Goal: Task Accomplishment & Management: Complete application form

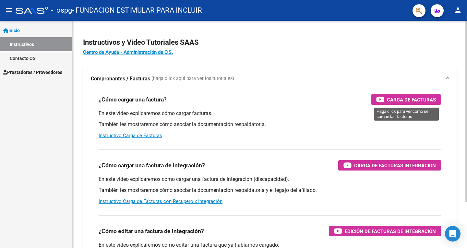
click at [411, 101] on span "Carga de Facturas" at bounding box center [411, 100] width 49 height 8
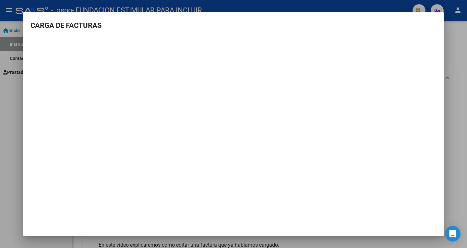
click at [8, 142] on div at bounding box center [233, 124] width 467 height 248
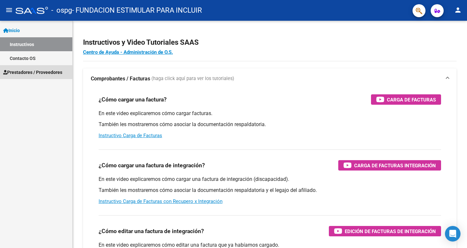
click at [34, 69] on span "Prestadores / Proveedores" at bounding box center [32, 72] width 59 height 7
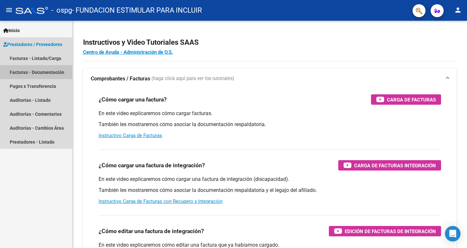
click at [43, 72] on link "Facturas - Documentación" at bounding box center [36, 72] width 72 height 14
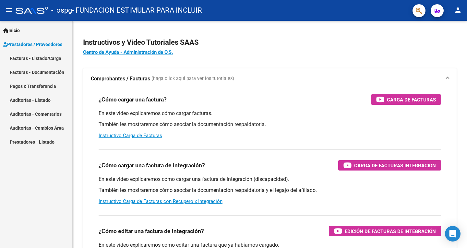
click at [46, 58] on link "Facturas - Listado/Carga" at bounding box center [36, 58] width 72 height 14
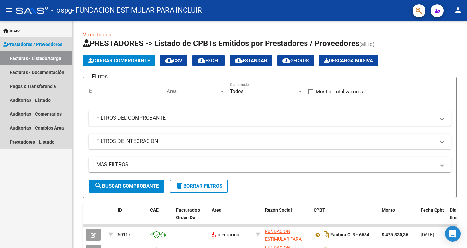
click at [46, 58] on link "Facturas - Listado/Carga" at bounding box center [36, 58] width 72 height 14
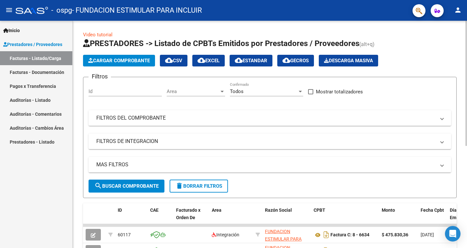
click at [108, 59] on span "Cargar Comprobante" at bounding box center [119, 61] width 62 height 6
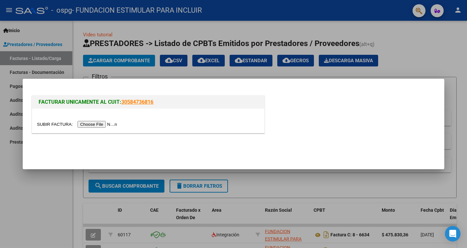
click at [106, 125] on input "file" at bounding box center [78, 124] width 82 height 7
click at [56, 216] on div at bounding box center [233, 124] width 467 height 248
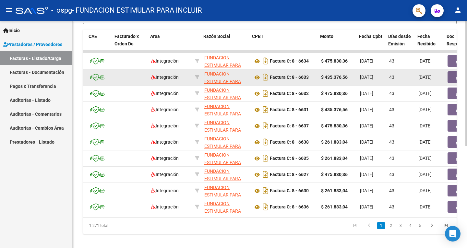
scroll to position [0, 62]
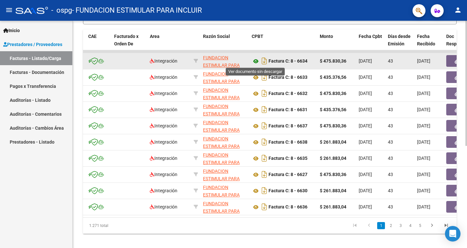
click at [255, 62] on icon at bounding box center [255, 61] width 8 height 8
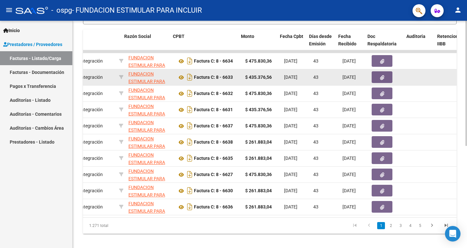
scroll to position [0, 142]
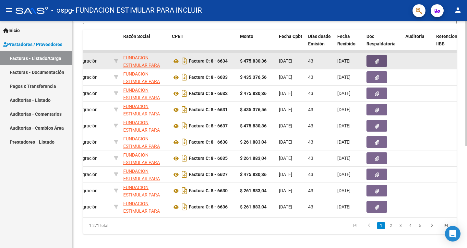
click at [377, 61] on icon "button" at bounding box center [377, 61] width 4 height 5
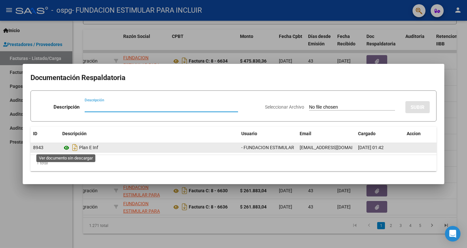
click at [65, 148] on icon at bounding box center [66, 148] width 8 height 8
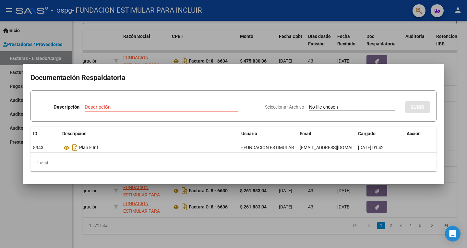
click at [394, 9] on div at bounding box center [233, 124] width 467 height 248
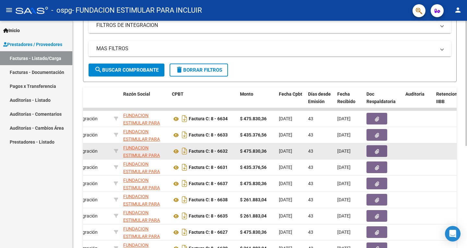
scroll to position [116, 0]
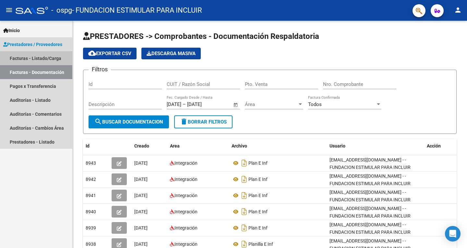
click at [39, 58] on link "Facturas - Listado/Carga" at bounding box center [36, 58] width 72 height 14
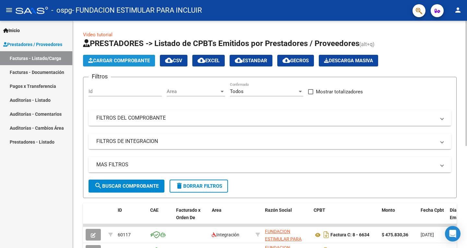
click at [122, 62] on span "Cargar Comprobante" at bounding box center [119, 61] width 62 height 6
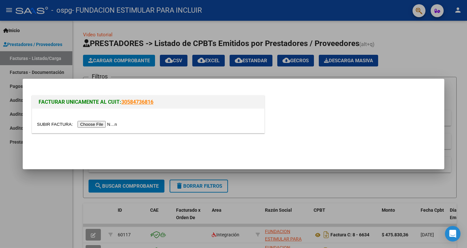
click at [98, 126] on input "file" at bounding box center [78, 124] width 82 height 7
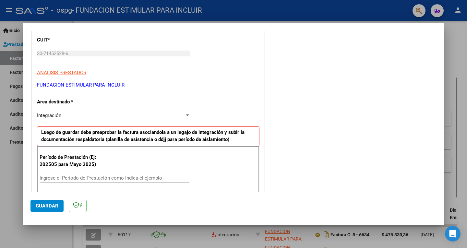
scroll to position [91, 0]
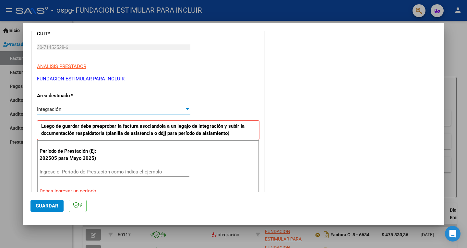
click at [185, 110] on div at bounding box center [187, 109] width 6 height 5
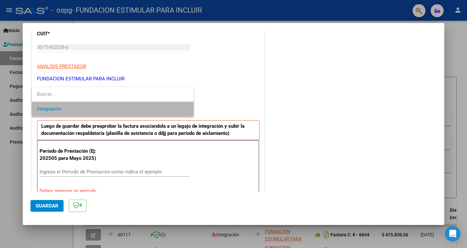
click at [185, 110] on span "Integración" at bounding box center [112, 109] width 151 height 15
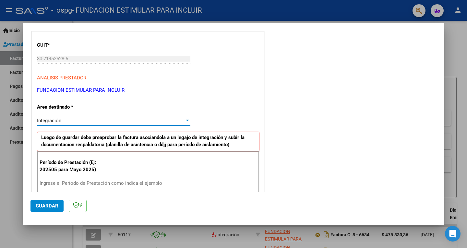
scroll to position [0, 0]
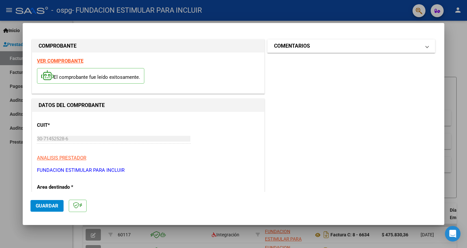
click at [362, 43] on mat-panel-title "COMENTARIOS" at bounding box center [347, 46] width 146 height 8
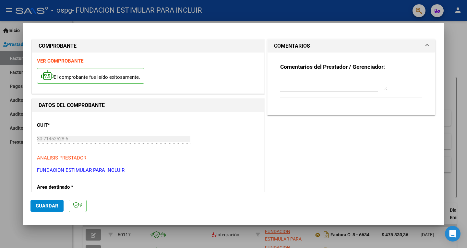
click at [362, 43] on mat-panel-title "COMENTARIOS" at bounding box center [347, 46] width 146 height 8
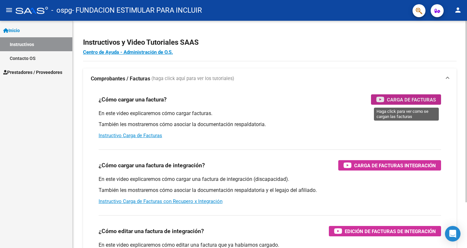
click at [413, 101] on span "Carga de Facturas" at bounding box center [411, 100] width 49 height 8
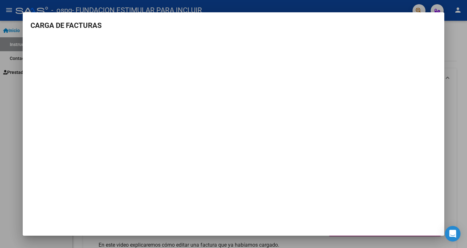
click at [212, 193] on mat-dialog-container "CARGA DE FACTURAS" at bounding box center [233, 123] width 421 height 223
click at [301, 204] on mat-dialog-container "CARGA DE FACTURAS" at bounding box center [233, 123] width 421 height 223
click at [14, 115] on div at bounding box center [233, 124] width 467 height 248
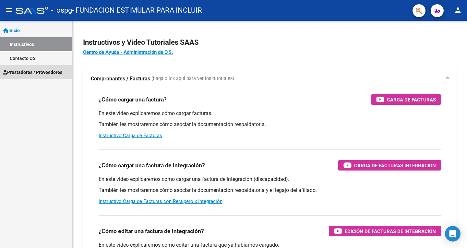
click at [37, 71] on span "Prestadores / Proveedores" at bounding box center [32, 72] width 59 height 7
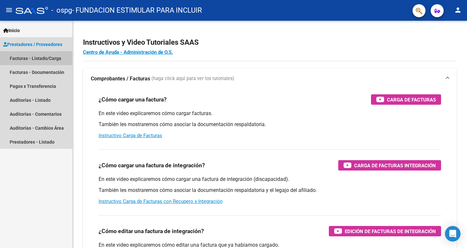
click at [51, 57] on link "Facturas - Listado/Carga" at bounding box center [36, 58] width 72 height 14
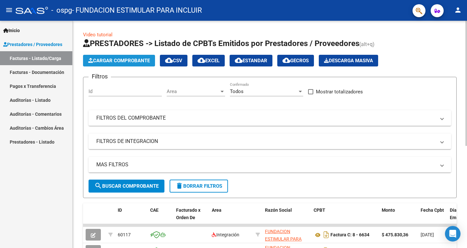
click at [116, 59] on span "Cargar Comprobante" at bounding box center [119, 61] width 62 height 6
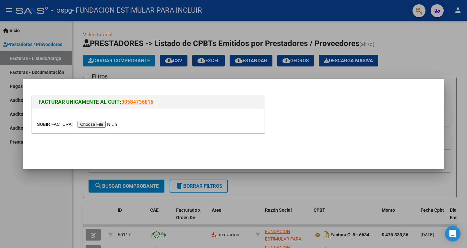
click at [105, 124] on input "file" at bounding box center [78, 124] width 82 height 7
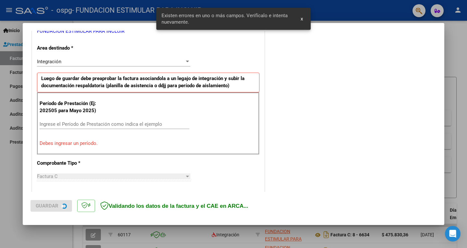
scroll to position [145, 0]
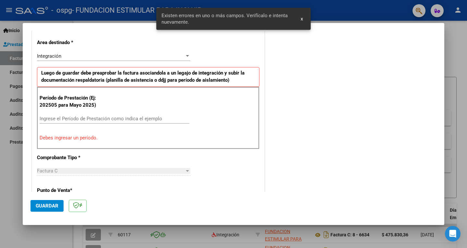
click at [102, 26] on mat-dialog-container "COMPROBANTE VER COMPROBANTE El comprobante fue leído exitosamente. DATOS DEL CO…" at bounding box center [233, 124] width 421 height 202
click at [185, 57] on div at bounding box center [187, 55] width 6 height 5
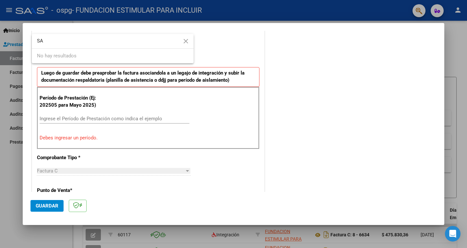
type input "S"
type input "M"
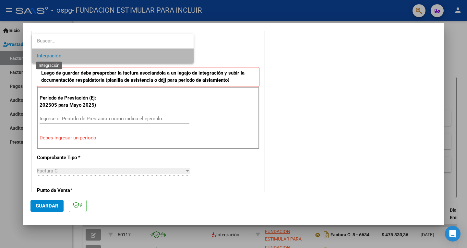
click at [54, 58] on span "Integración" at bounding box center [49, 56] width 24 height 6
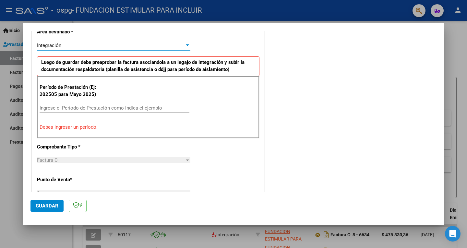
scroll to position [156, 0]
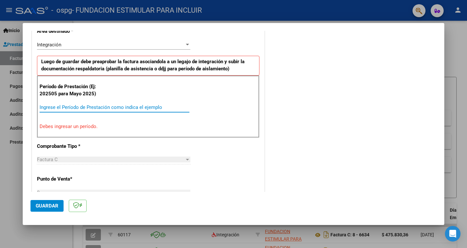
click at [85, 106] on input "Ingrese el Período de Prestación como indica el ejemplo" at bounding box center [115, 107] width 150 height 6
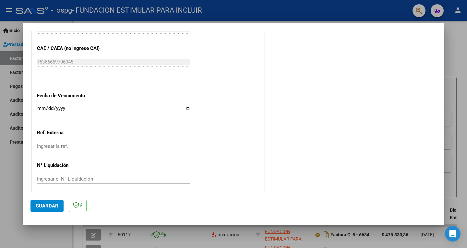
scroll to position [408, 0]
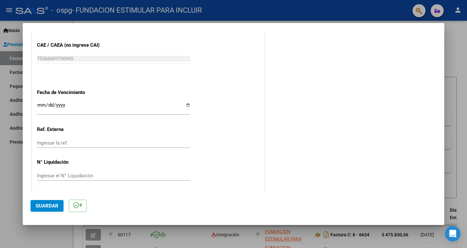
type input "202508"
click at [39, 104] on input "Ingresar la fecha" at bounding box center [113, 107] width 153 height 10
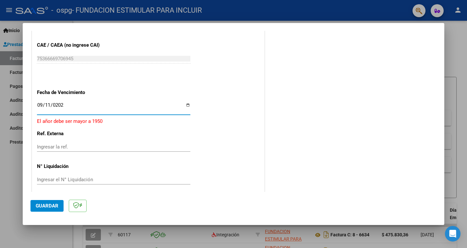
type input "[DATE]"
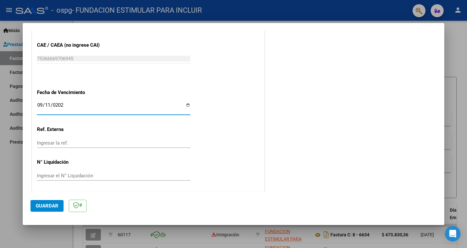
click at [39, 104] on input "[DATE]" at bounding box center [113, 107] width 153 height 10
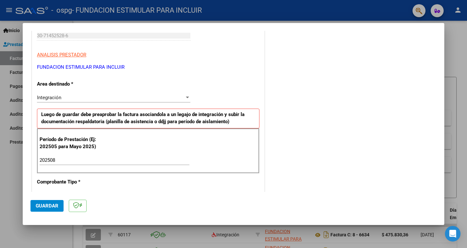
scroll to position [103, 0]
click at [184, 95] on div at bounding box center [187, 97] width 6 height 5
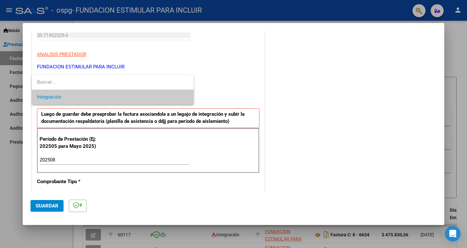
click at [305, 103] on div at bounding box center [233, 124] width 467 height 248
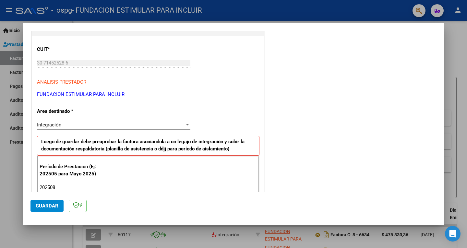
scroll to position [76, 0]
click at [94, 124] on div "Integración" at bounding box center [110, 125] width 147 height 6
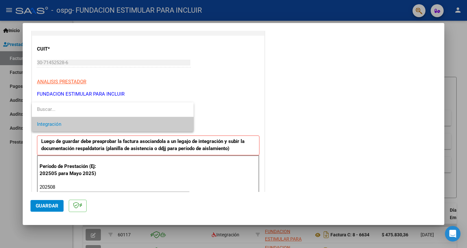
click at [47, 110] on input "dropdown search" at bounding box center [113, 109] width 162 height 15
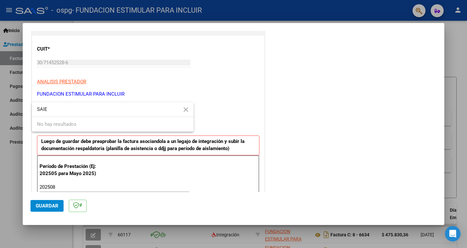
type input "SAIE"
click at [291, 107] on div at bounding box center [233, 124] width 467 height 248
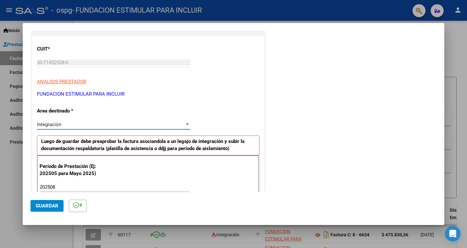
click at [166, 125] on div "Integración" at bounding box center [110, 125] width 147 height 6
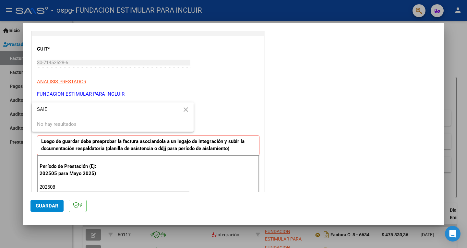
type input "SAIE"
click at [224, 117] on div at bounding box center [233, 124] width 467 height 248
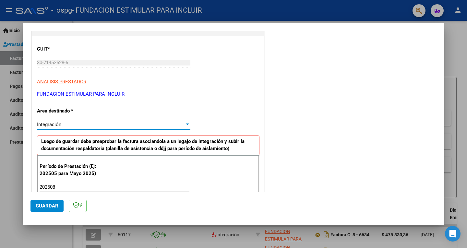
click at [187, 124] on div at bounding box center [187, 124] width 6 height 5
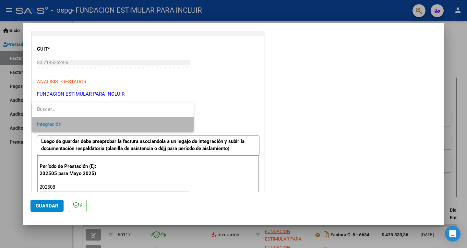
click at [148, 128] on span "Integración" at bounding box center [112, 124] width 151 height 15
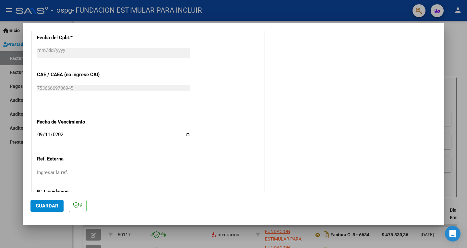
scroll to position [408, 0]
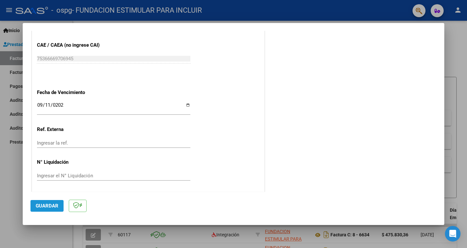
click at [42, 206] on span "Guardar" at bounding box center [47, 206] width 23 height 6
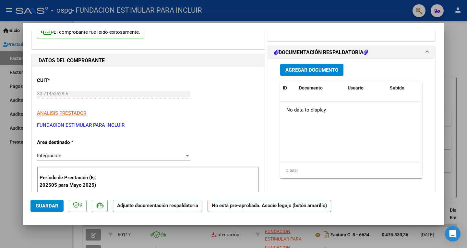
scroll to position [57, 0]
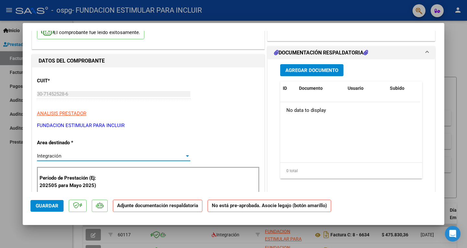
click at [186, 156] on div at bounding box center [187, 156] width 3 height 2
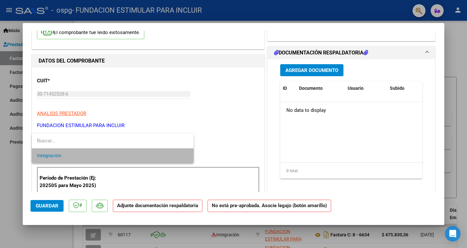
click at [186, 156] on span "Integración" at bounding box center [112, 155] width 151 height 15
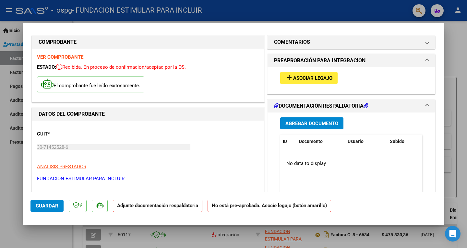
scroll to position [0, 0]
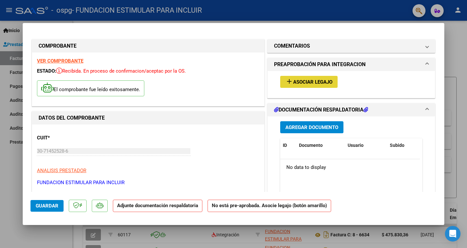
click at [316, 83] on span "Asociar Legajo" at bounding box center [312, 82] width 39 height 6
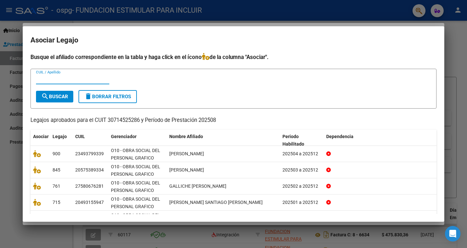
click at [316, 83] on div "CUIL / Apellido" at bounding box center [233, 82] width 395 height 16
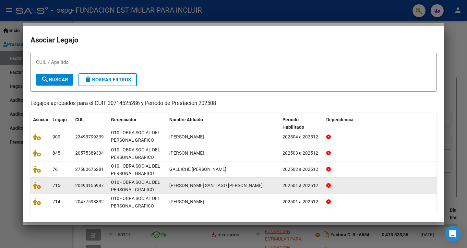
scroll to position [36, 0]
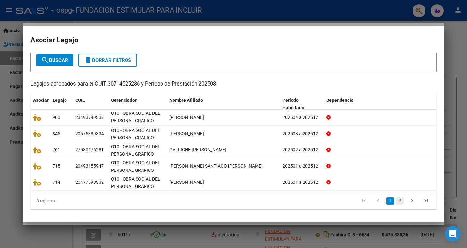
click at [396, 200] on link "2" at bounding box center [400, 200] width 8 height 7
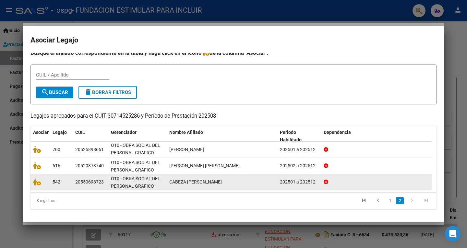
scroll to position [4, 0]
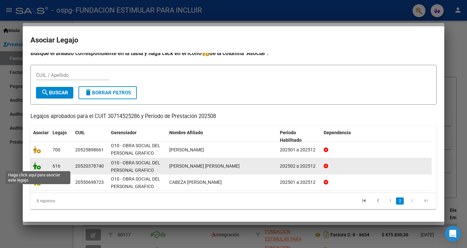
click at [39, 167] on icon at bounding box center [37, 165] width 8 height 7
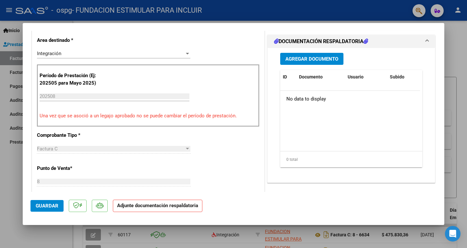
scroll to position [160, 0]
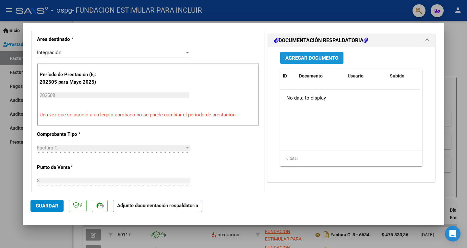
click at [323, 57] on span "Agregar Documento" at bounding box center [311, 58] width 53 height 6
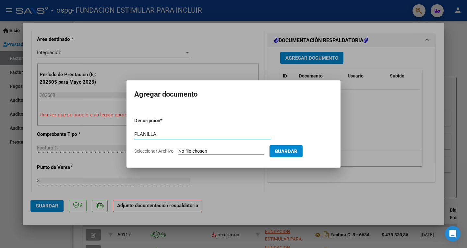
type input "PLANILLA"
click at [223, 149] on input "Seleccionar Archivo" at bounding box center [221, 151] width 86 height 6
type input "C:\fakepath\Benitez Grafico Saie.pdf"
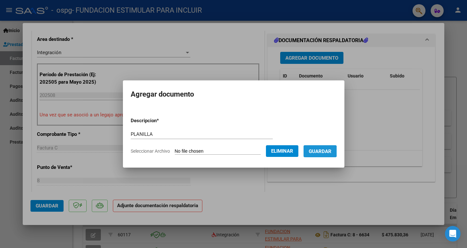
click at [322, 151] on span "Guardar" at bounding box center [320, 151] width 23 height 6
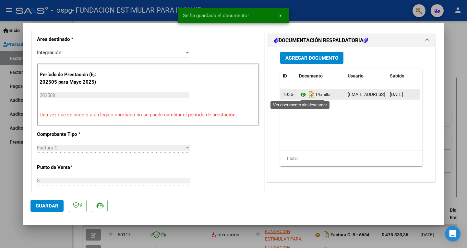
click at [300, 96] on icon at bounding box center [303, 95] width 8 height 8
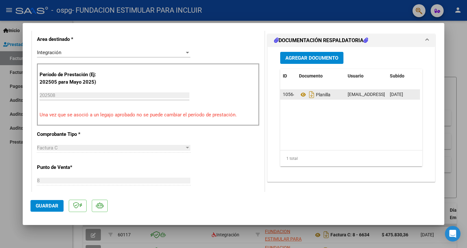
scroll to position [0, 32]
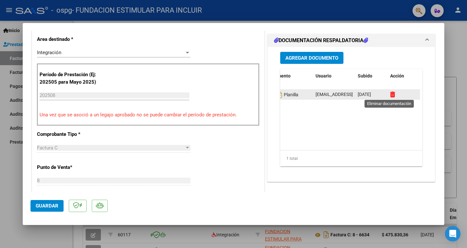
click at [390, 94] on icon at bounding box center [392, 94] width 5 height 6
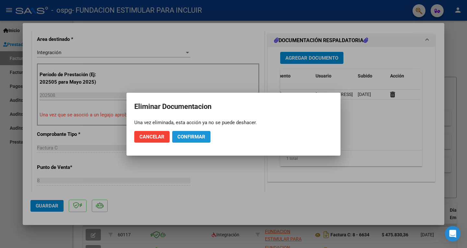
click at [192, 139] on span "Confirmar" at bounding box center [191, 137] width 28 height 6
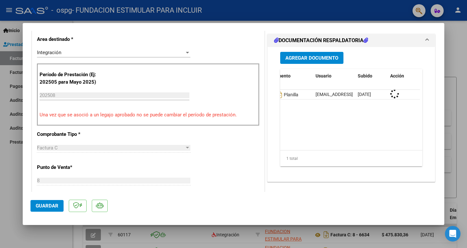
scroll to position [0, 0]
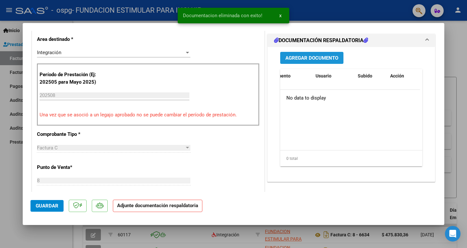
click at [308, 58] on span "Agregar Documento" at bounding box center [311, 58] width 53 height 6
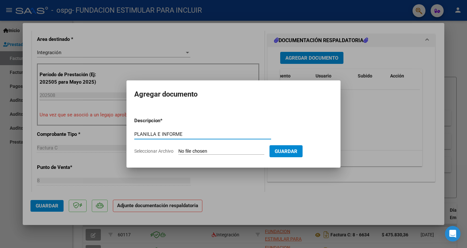
type input "PLANILLA E INFORME"
click at [224, 152] on input "Seleccionar Archivo" at bounding box center [221, 151] width 86 height 6
type input "C:\fakepath\Benitez Grafico Saie.pdf"
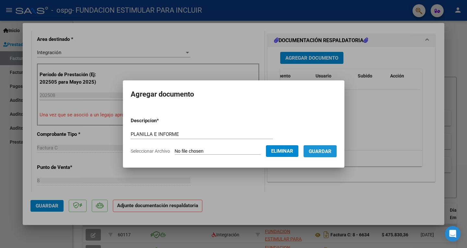
click at [329, 152] on span "Guardar" at bounding box center [320, 151] width 23 height 6
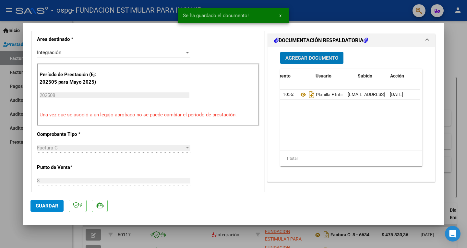
click at [329, 152] on div "1 total" at bounding box center [351, 158] width 142 height 16
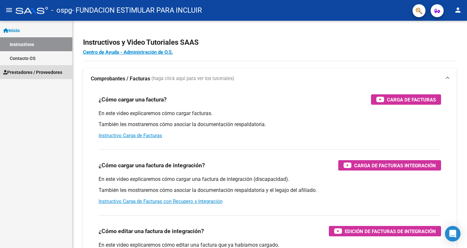
click at [41, 75] on span "Prestadores / Proveedores" at bounding box center [32, 72] width 59 height 7
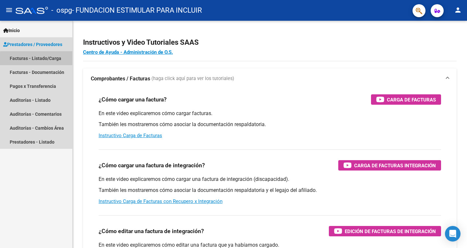
click at [43, 60] on link "Facturas - Listado/Carga" at bounding box center [36, 58] width 72 height 14
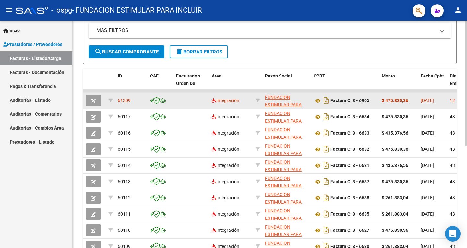
click at [378, 108] on datatable-body-cell "Factura C: 8 - 6905" at bounding box center [345, 101] width 68 height 16
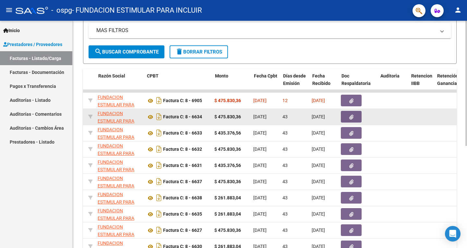
scroll to position [0, 168]
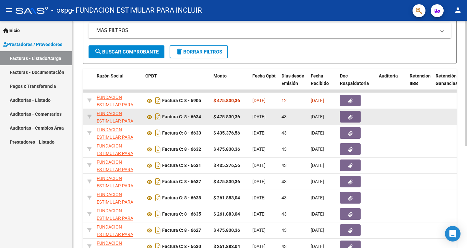
click at [350, 116] on icon "button" at bounding box center [350, 117] width 4 height 5
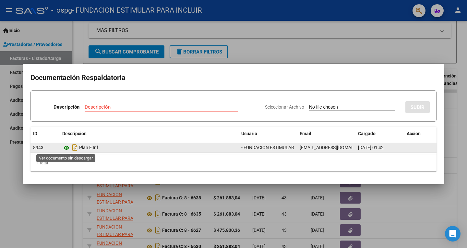
click at [66, 147] on icon at bounding box center [66, 148] width 8 height 8
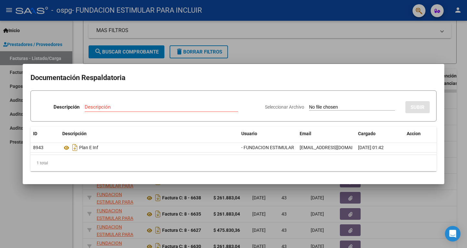
click at [466, 126] on div at bounding box center [233, 124] width 467 height 248
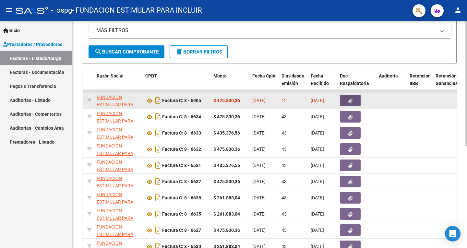
click at [348, 102] on icon "button" at bounding box center [350, 101] width 4 height 5
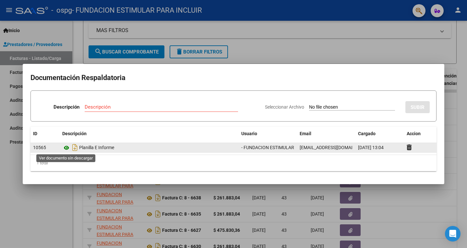
click at [66, 147] on icon at bounding box center [66, 148] width 8 height 8
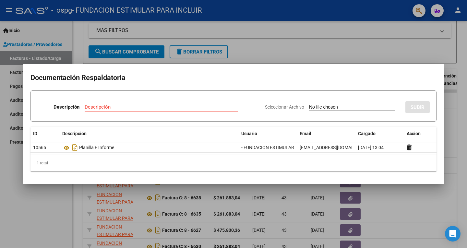
click at [456, 107] on div at bounding box center [233, 124] width 467 height 248
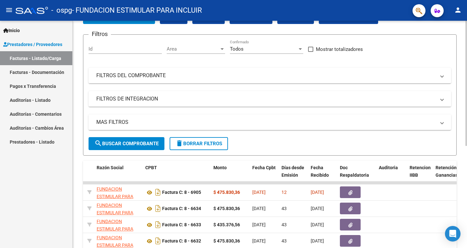
scroll to position [0, 0]
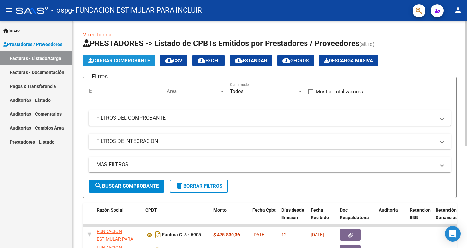
click at [124, 59] on span "Cargar Comprobante" at bounding box center [119, 61] width 62 height 6
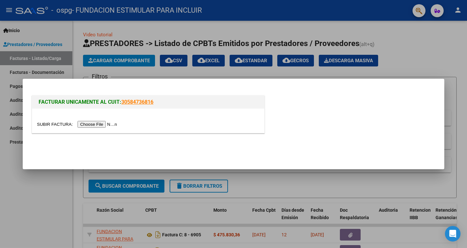
click at [105, 123] on input "file" at bounding box center [78, 124] width 82 height 7
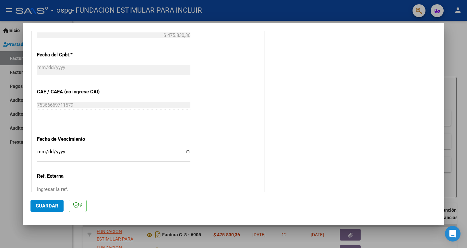
scroll to position [425, 0]
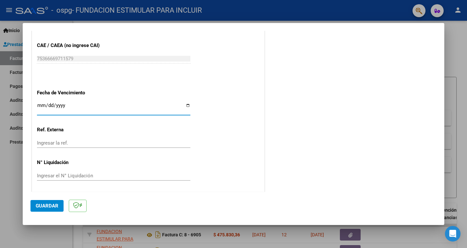
click at [40, 106] on input "Ingresar la fecha" at bounding box center [113, 108] width 153 height 10
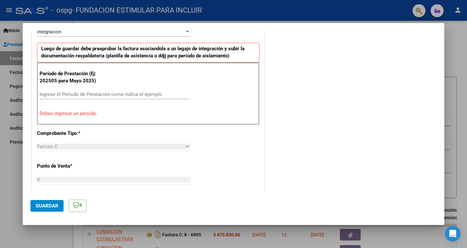
scroll to position [171, 0]
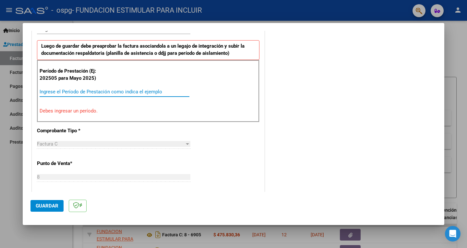
click at [106, 91] on input "Ingrese el Período de Prestación como indica el ejemplo" at bounding box center [115, 92] width 150 height 6
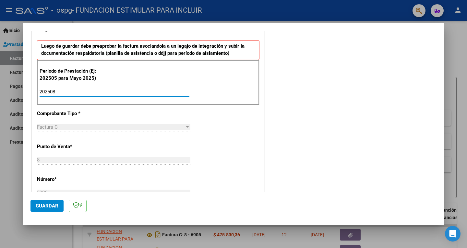
type input "202508"
click at [81, 108] on div "CUIT * 30-71452528-6 Ingresar CUIT ANALISIS PRESTADOR FUNDACION ESTIMULAR PARA …" at bounding box center [148, 184] width 232 height 488
click at [233, 137] on div "CUIT * 30-71452528-6 Ingresar CUIT ANALISIS PRESTADOR FUNDACION ESTIMULAR PARA …" at bounding box center [148, 184] width 232 height 488
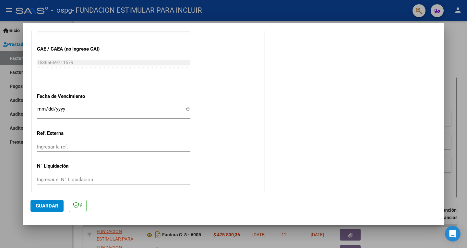
scroll to position [404, 0]
click at [44, 106] on input "Ingresar la fecha" at bounding box center [113, 111] width 153 height 10
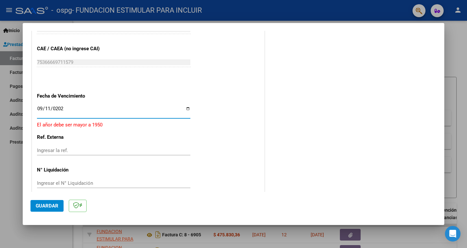
type input "[DATE]"
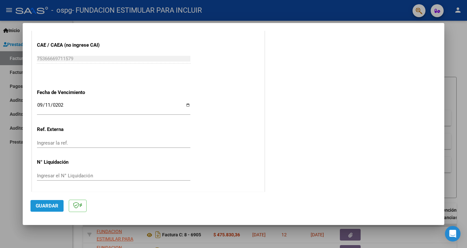
click at [47, 205] on span "Guardar" at bounding box center [47, 206] width 23 height 6
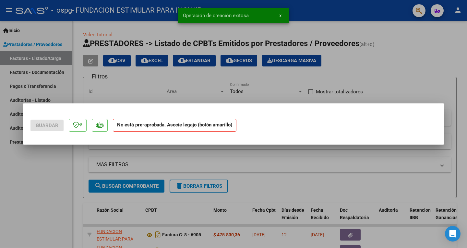
scroll to position [0, 0]
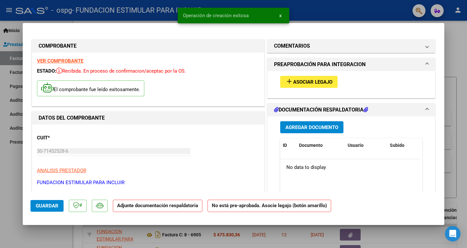
click at [47, 205] on span "Guardar" at bounding box center [47, 206] width 23 height 6
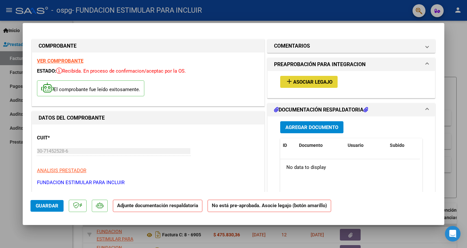
click at [303, 82] on span "Asociar Legajo" at bounding box center [312, 82] width 39 height 6
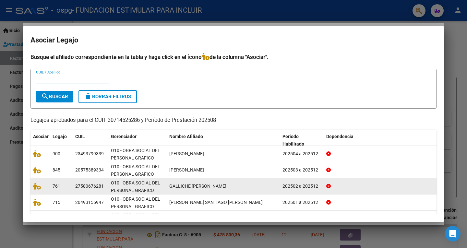
click at [224, 190] on datatable-body-cell "GALLICHE [PERSON_NAME]" at bounding box center [223, 186] width 113 height 16
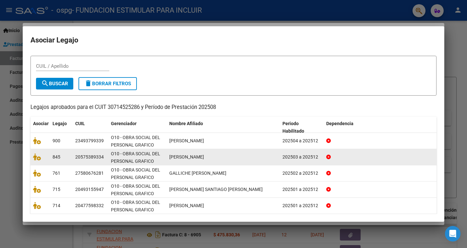
scroll to position [36, 0]
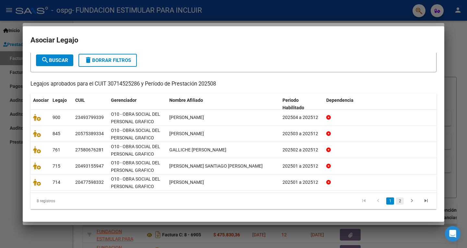
click at [397, 201] on link "2" at bounding box center [400, 200] width 8 height 7
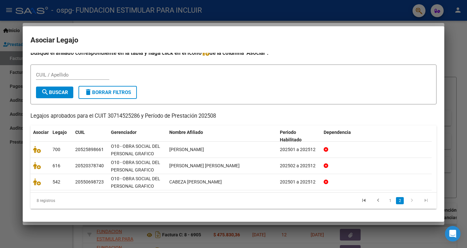
scroll to position [4, 0]
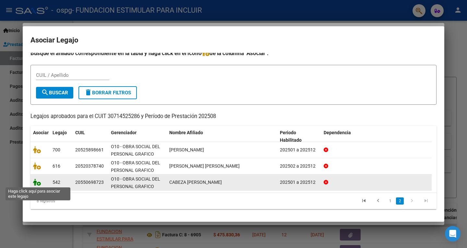
click at [38, 183] on icon at bounding box center [37, 182] width 8 height 7
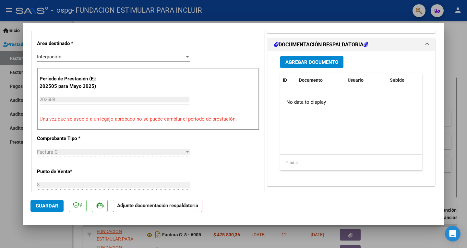
scroll to position [159, 0]
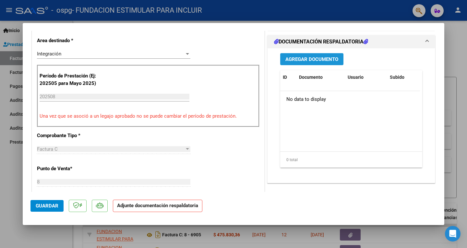
click at [322, 57] on span "Agregar Documento" at bounding box center [311, 59] width 53 height 6
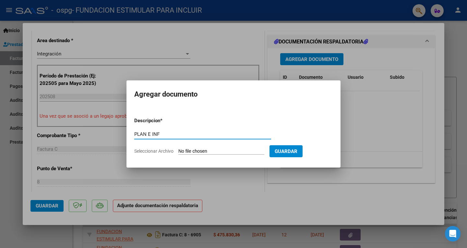
type input "PLAN E INF"
click at [218, 148] on app-file-uploader "Seleccionar Archivo" at bounding box center [201, 151] width 135 height 6
click at [210, 153] on input "Seleccionar Archivo" at bounding box center [221, 151] width 86 height 6
type input "C:\fakepath\Cabeza Grafico Saie.pdf"
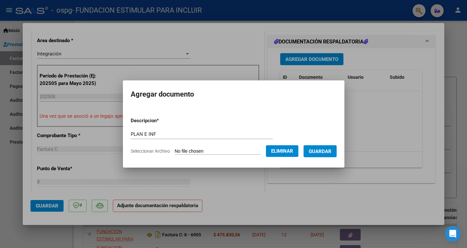
click at [95, 73] on div at bounding box center [233, 124] width 467 height 248
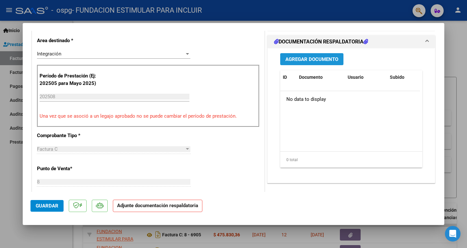
click at [320, 60] on span "Agregar Documento" at bounding box center [311, 59] width 53 height 6
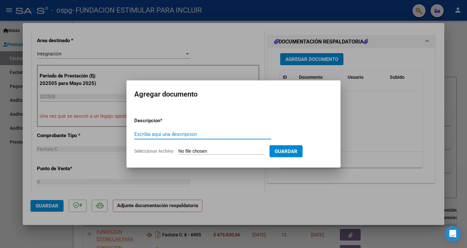
click at [177, 134] on input "Escriba aquí una descripcion" at bounding box center [202, 134] width 137 height 6
type input "PLAN E INF"
click at [220, 150] on input "Seleccionar Archivo" at bounding box center [221, 151] width 86 height 6
type input "C:\fakepath\Cabeza Grafico Saie.pdf"
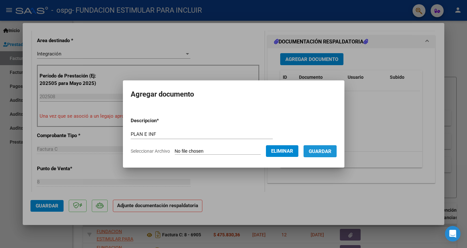
click at [328, 150] on span "Guardar" at bounding box center [320, 151] width 23 height 6
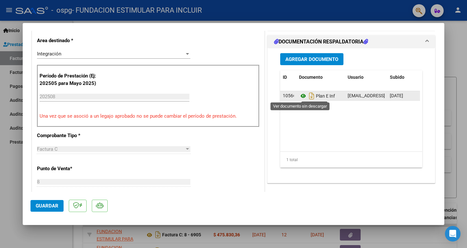
click at [300, 96] on icon at bounding box center [303, 96] width 8 height 8
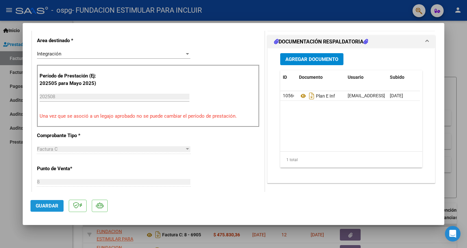
click at [56, 206] on span "Guardar" at bounding box center [47, 206] width 23 height 6
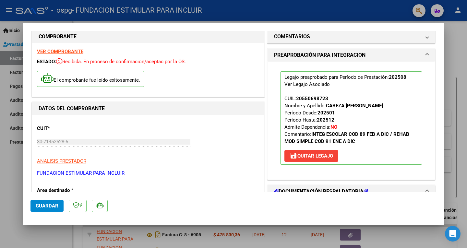
scroll to position [0, 0]
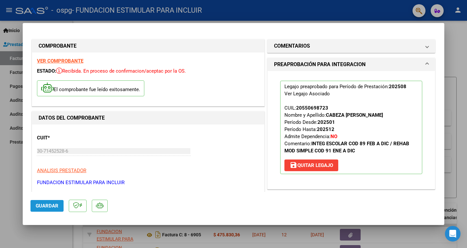
click at [52, 207] on span "Guardar" at bounding box center [47, 206] width 23 height 6
click at [7, 186] on div at bounding box center [233, 124] width 467 height 248
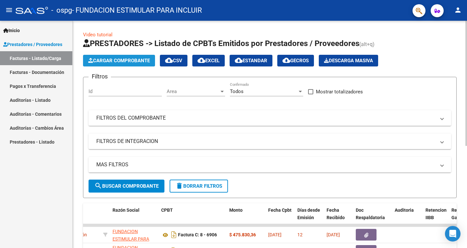
click at [125, 60] on span "Cargar Comprobante" at bounding box center [119, 61] width 62 height 6
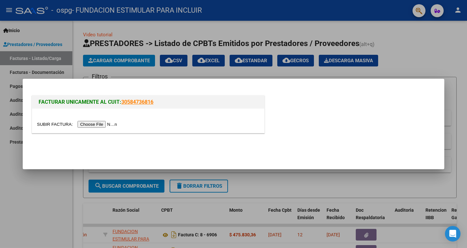
click at [96, 125] on input "file" at bounding box center [78, 124] width 82 height 7
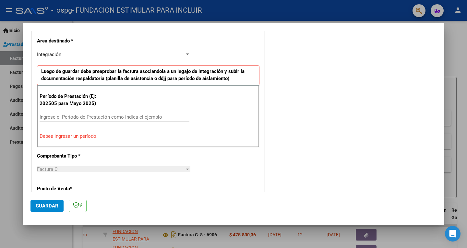
scroll to position [146, 0]
click at [82, 114] on input "Ingrese el Período de Prestación como indica el ejemplo" at bounding box center [115, 117] width 150 height 6
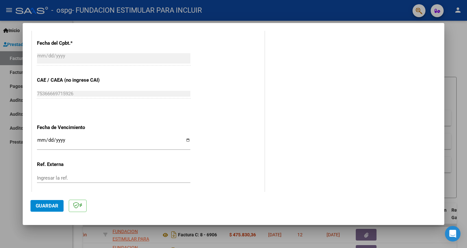
scroll to position [408, 0]
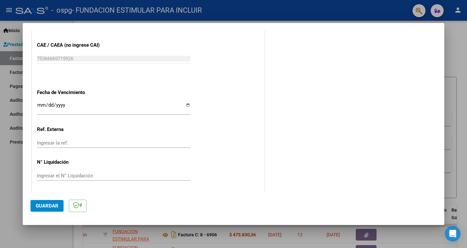
type input "202508"
click at [42, 105] on input "Ingresar la fecha" at bounding box center [113, 107] width 153 height 10
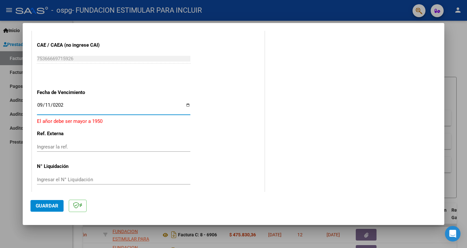
type input "[DATE]"
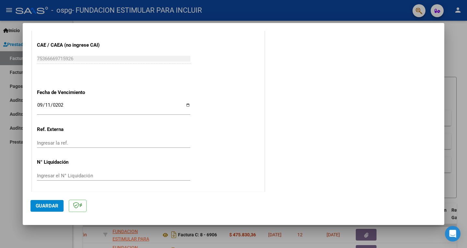
click at [49, 208] on span "Guardar" at bounding box center [47, 206] width 23 height 6
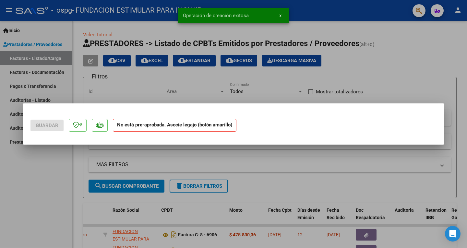
scroll to position [0, 0]
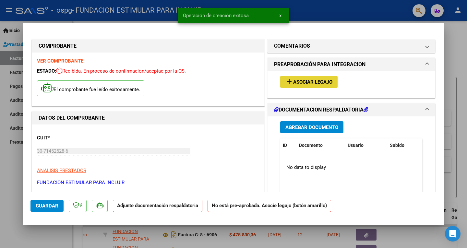
click at [307, 81] on span "Asociar Legajo" at bounding box center [312, 82] width 39 height 6
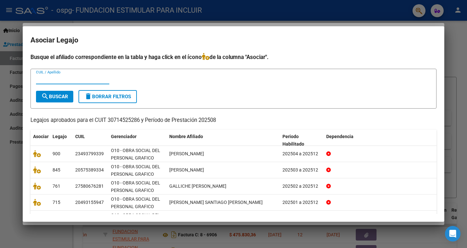
click at [300, 119] on p "Legajos aprobados para el CUIT 30714525286 y Período de Prestación 202508" at bounding box center [233, 120] width 406 height 8
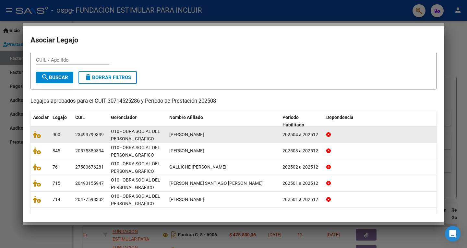
scroll to position [36, 0]
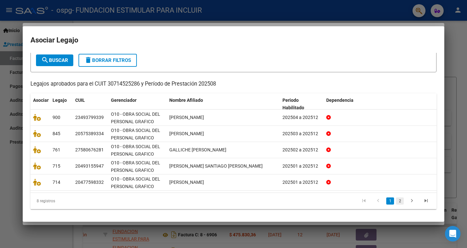
click at [396, 201] on link "2" at bounding box center [400, 200] width 8 height 7
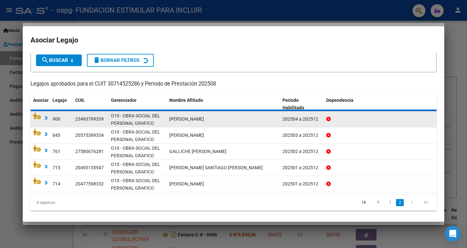
scroll to position [4, 0]
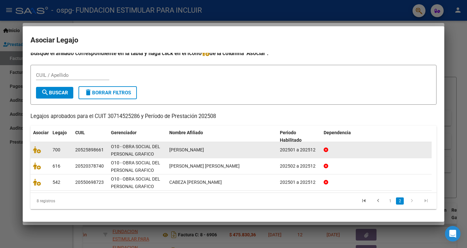
click at [193, 149] on span "[PERSON_NAME]" at bounding box center [186, 149] width 35 height 5
click at [38, 153] on icon at bounding box center [37, 149] width 8 height 7
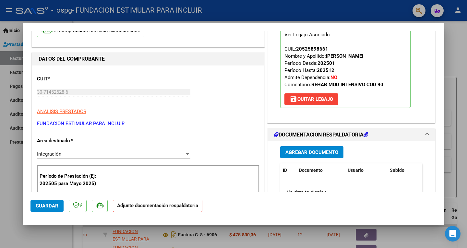
scroll to position [59, 0]
click at [310, 154] on span "Agregar Documento" at bounding box center [311, 153] width 53 height 6
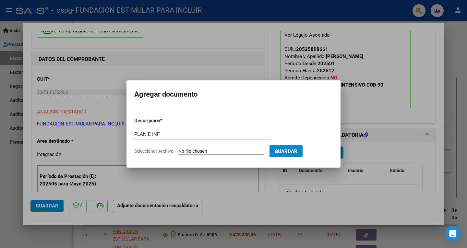
type input "PLAN E INF"
click at [220, 150] on input "Seleccionar Archivo" at bounding box center [221, 151] width 86 height 6
type input "C:\fakepath\[PERSON_NAME].pdf"
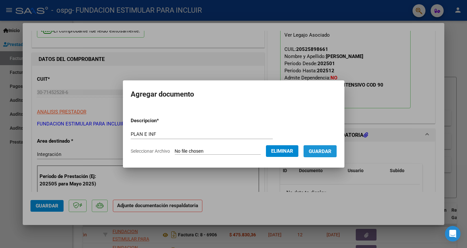
click at [329, 150] on span "Guardar" at bounding box center [320, 151] width 23 height 6
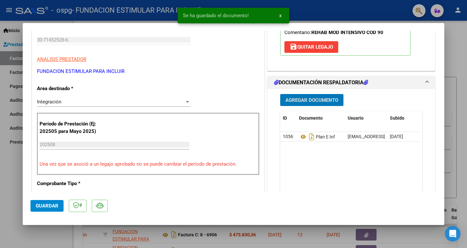
scroll to position [113, 0]
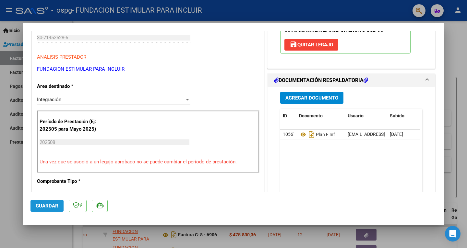
click at [51, 207] on span "Guardar" at bounding box center [47, 206] width 23 height 6
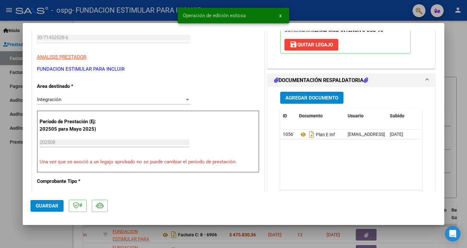
click at [17, 228] on div at bounding box center [233, 124] width 467 height 248
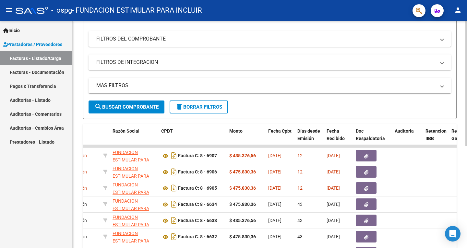
scroll to position [79, 0]
click at [462, 200] on div "Video tutorial PRESTADORES -> Listado de CPBTs Emitidos por Prestadores / Prove…" at bounding box center [270, 144] width 394 height 407
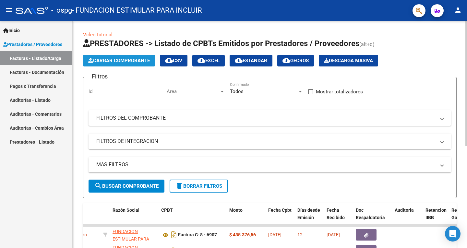
click at [121, 58] on span "Cargar Comprobante" at bounding box center [119, 61] width 62 height 6
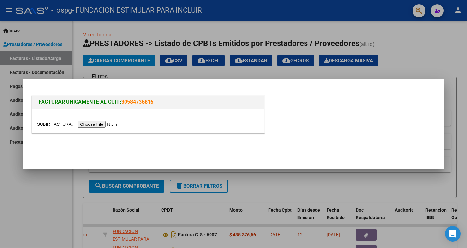
click at [98, 122] on input "file" at bounding box center [78, 124] width 82 height 7
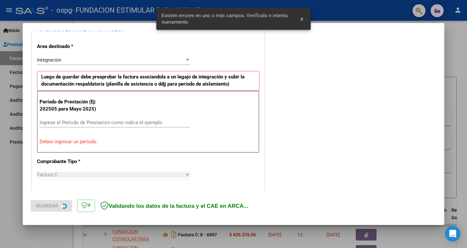
scroll to position [145, 0]
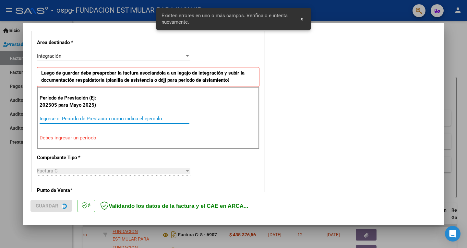
click at [108, 118] on input "Ingrese el Período de Prestación como indica el ejemplo" at bounding box center [115, 119] width 150 height 6
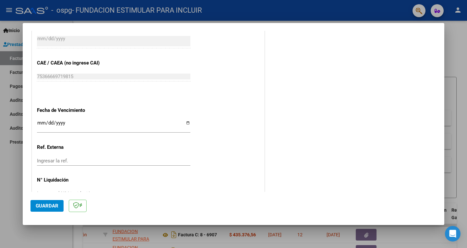
scroll to position [394, 0]
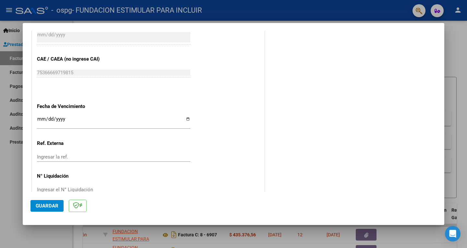
type input "202508"
click at [40, 118] on input "Ingresar la fecha" at bounding box center [113, 121] width 153 height 10
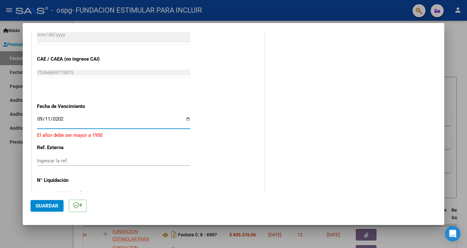
type input "[DATE]"
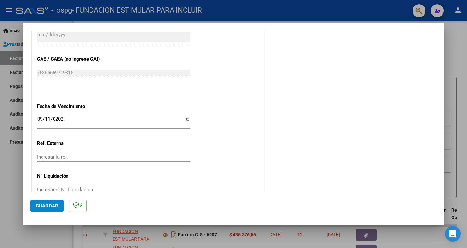
click at [55, 207] on span "Guardar" at bounding box center [47, 206] width 23 height 6
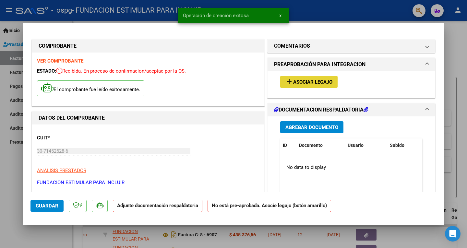
click at [315, 85] on span "Asociar Legajo" at bounding box center [312, 82] width 39 height 6
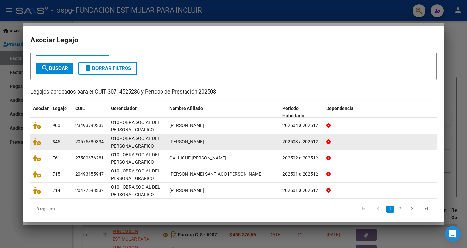
scroll to position [36, 0]
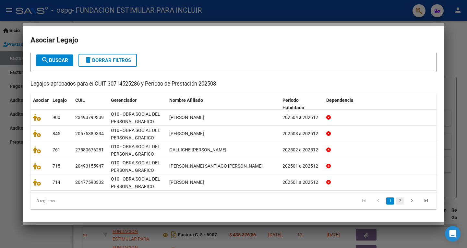
click at [396, 201] on link "2" at bounding box center [400, 200] width 8 height 7
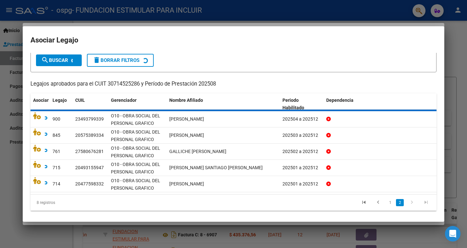
scroll to position [4, 0]
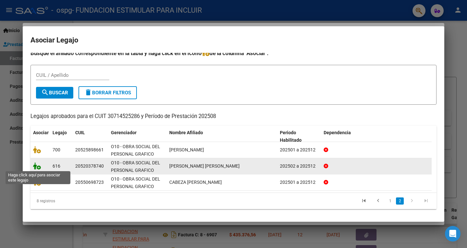
click at [39, 166] on icon at bounding box center [37, 165] width 8 height 7
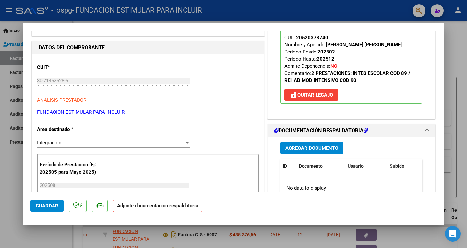
scroll to position [70, 0]
click at [302, 148] on span "Agregar Documento" at bounding box center [311, 149] width 53 height 6
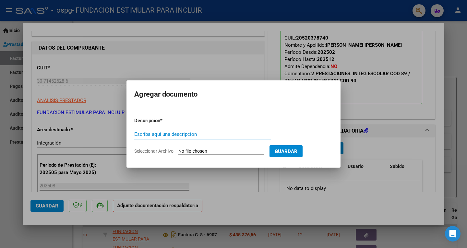
click at [198, 136] on input "Escriba aquí una descripcion" at bounding box center [202, 134] width 137 height 6
type input "PLAN Y ENF"
click at [210, 151] on input "Seleccionar Archivo" at bounding box center [221, 151] width 86 height 6
type input "C:\fakepath\[PERSON_NAME] Grafico.pdf"
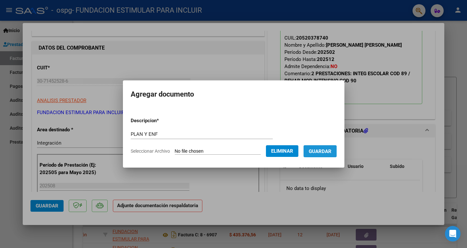
click at [322, 152] on span "Guardar" at bounding box center [320, 151] width 23 height 6
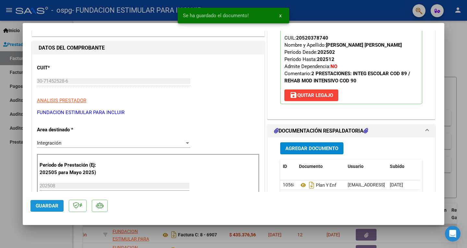
click at [52, 207] on span "Guardar" at bounding box center [47, 206] width 23 height 6
click at [12, 211] on div at bounding box center [233, 124] width 467 height 248
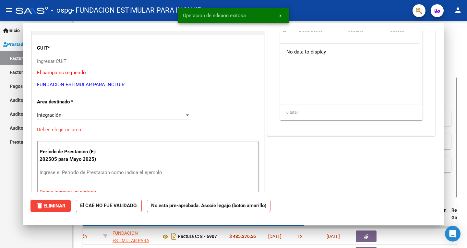
scroll to position [0, 0]
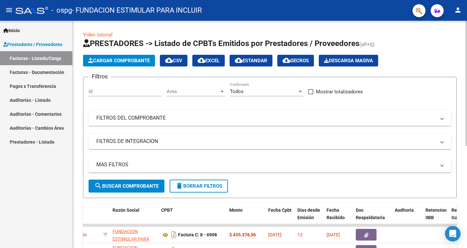
click at [363, 120] on mat-panel-title "FILTROS DEL COMPROBANTE" at bounding box center [265, 117] width 339 height 7
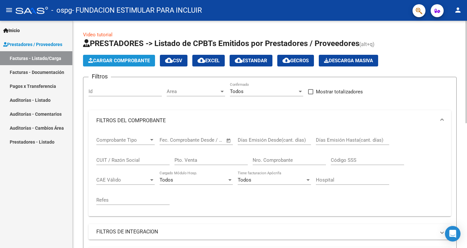
click at [121, 60] on span "Cargar Comprobante" at bounding box center [119, 61] width 62 height 6
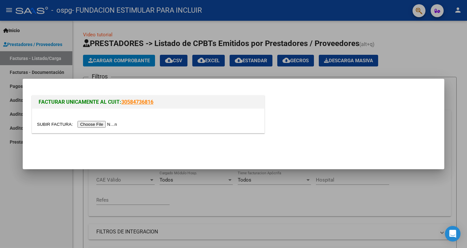
click at [110, 124] on input "file" at bounding box center [78, 124] width 82 height 7
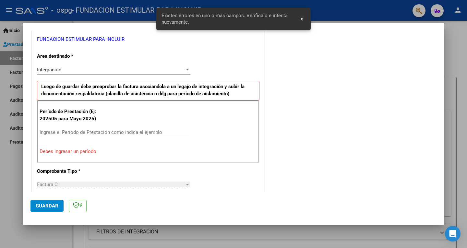
scroll to position [132, 0]
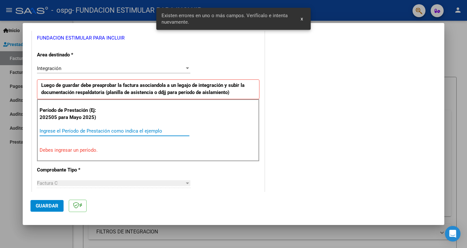
click at [80, 130] on input "Ingrese el Período de Prestación como indica el ejemplo" at bounding box center [115, 131] width 150 height 6
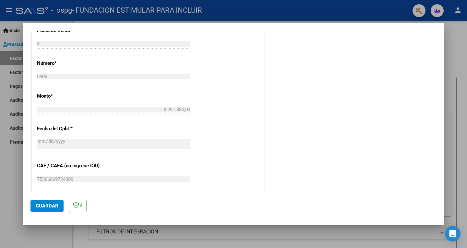
scroll to position [288, 0]
type input "202508"
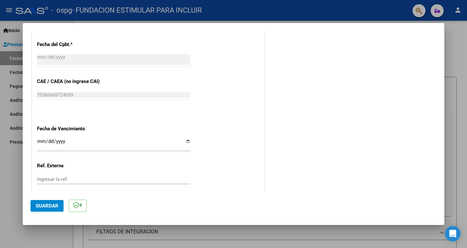
scroll to position [372, 0]
click at [40, 141] on input "Ingresar la fecha" at bounding box center [113, 143] width 153 height 10
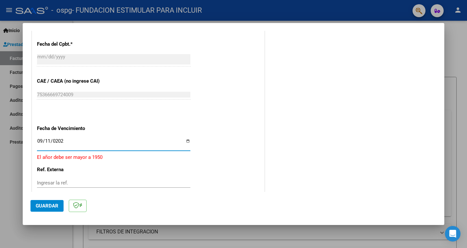
type input "[DATE]"
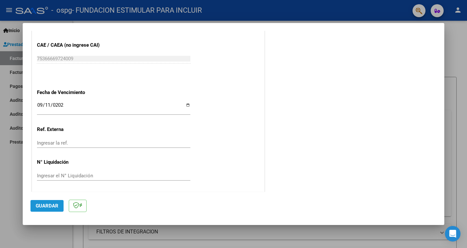
click at [50, 205] on span "Guardar" at bounding box center [47, 206] width 23 height 6
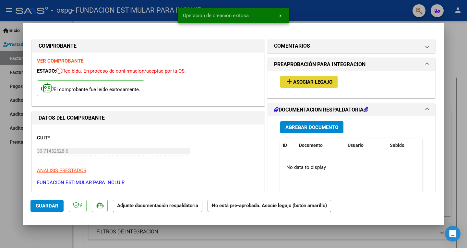
click at [319, 81] on span "Asociar Legajo" at bounding box center [312, 82] width 39 height 6
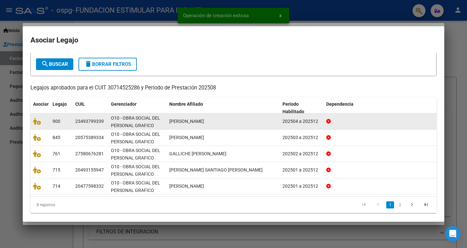
scroll to position [36, 0]
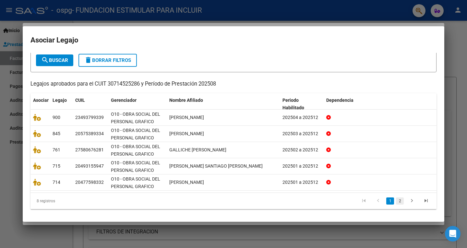
click at [396, 199] on link "2" at bounding box center [400, 200] width 8 height 7
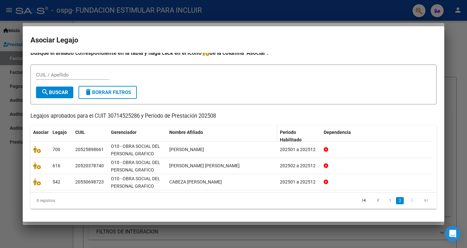
scroll to position [4, 0]
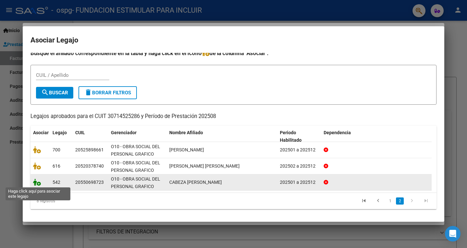
click at [39, 184] on icon at bounding box center [37, 182] width 8 height 7
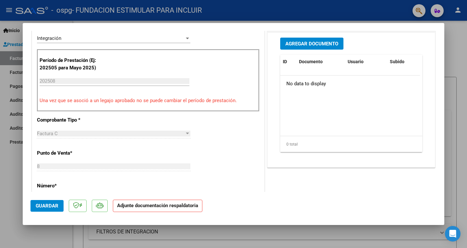
scroll to position [179, 0]
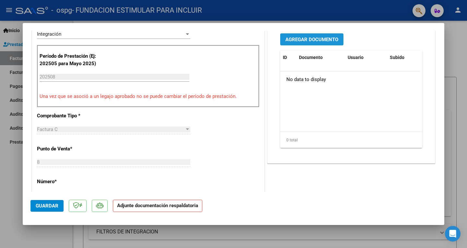
click at [316, 41] on span "Agregar Documento" at bounding box center [311, 40] width 53 height 6
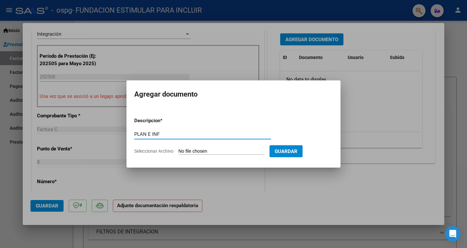
type input "PLAN E INF"
click at [215, 150] on input "Seleccionar Archivo" at bounding box center [221, 151] width 86 height 6
type input "C:\fakepath\Cabeza Grafico.pdf"
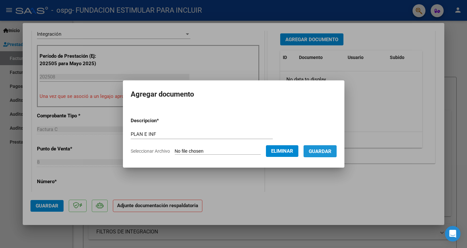
click at [329, 152] on span "Guardar" at bounding box center [320, 151] width 23 height 6
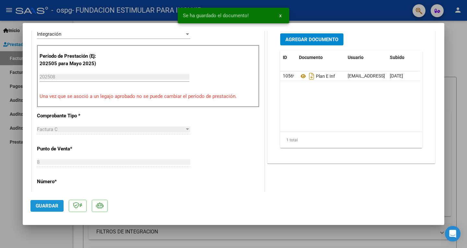
click at [46, 204] on span "Guardar" at bounding box center [47, 206] width 23 height 6
click at [16, 231] on div at bounding box center [233, 124] width 467 height 248
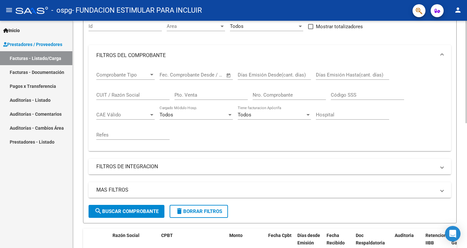
scroll to position [0, 0]
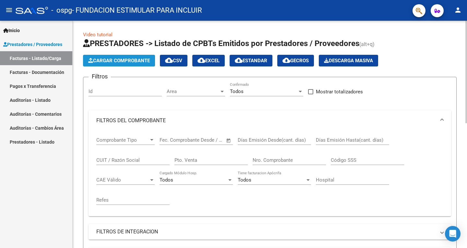
click at [125, 62] on span "Cargar Comprobante" at bounding box center [119, 61] width 62 height 6
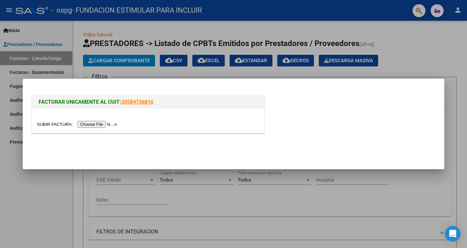
click at [107, 124] on input "file" at bounding box center [78, 124] width 82 height 7
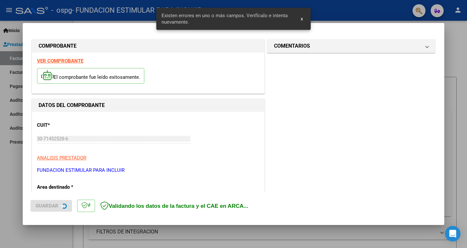
drag, startPoint x: 288, startPoint y: 137, endPoint x: 269, endPoint y: 138, distance: 18.5
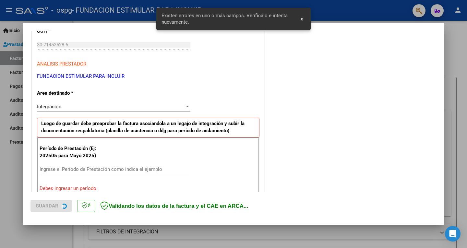
scroll to position [145, 0]
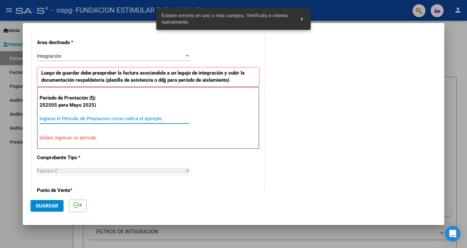
click at [109, 116] on input "Ingrese el Período de Prestación como indica el ejemplo" at bounding box center [115, 119] width 150 height 6
type input "1"
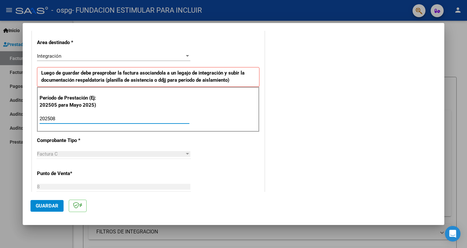
type input "202508"
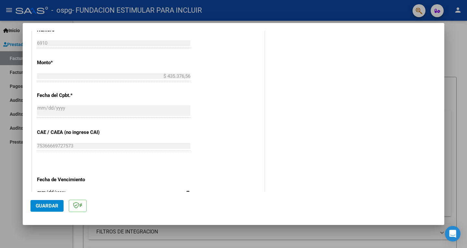
scroll to position [333, 0]
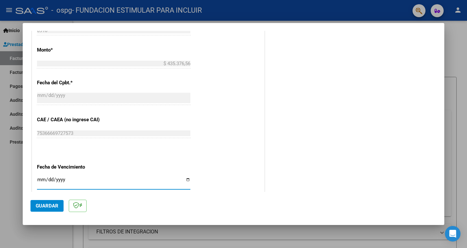
click at [40, 179] on input "Ingresar la fecha" at bounding box center [113, 182] width 153 height 10
type input "[DATE]"
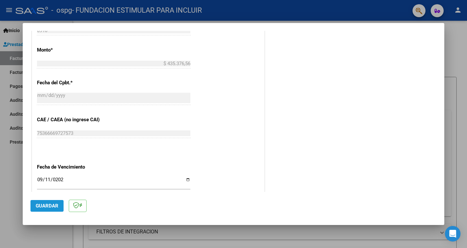
click at [53, 204] on span "Guardar" at bounding box center [47, 206] width 23 height 6
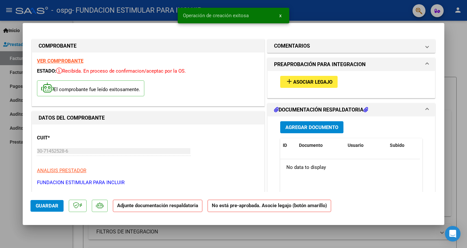
click at [310, 82] on span "Asociar Legajo" at bounding box center [312, 82] width 39 height 6
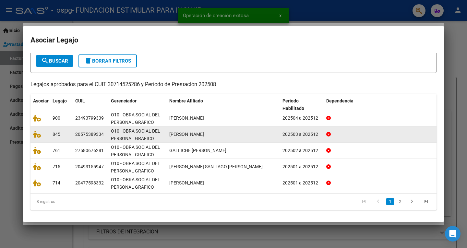
scroll to position [36, 0]
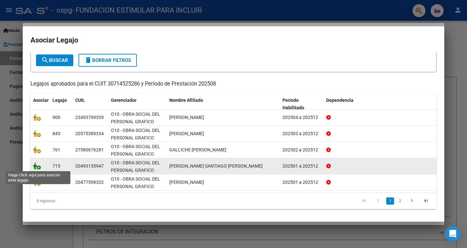
click at [38, 168] on icon at bounding box center [37, 165] width 8 height 7
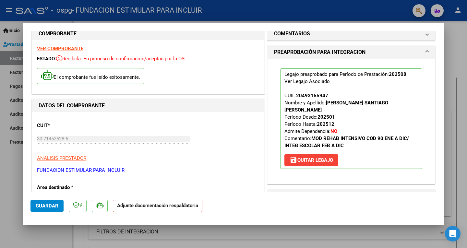
scroll to position [0, 0]
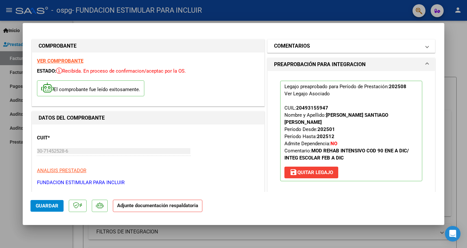
click at [299, 45] on h1 "COMENTARIOS" at bounding box center [292, 46] width 36 height 8
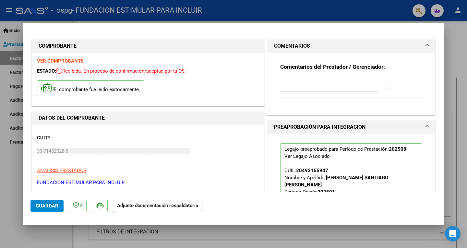
click at [426, 45] on span at bounding box center [427, 46] width 3 height 8
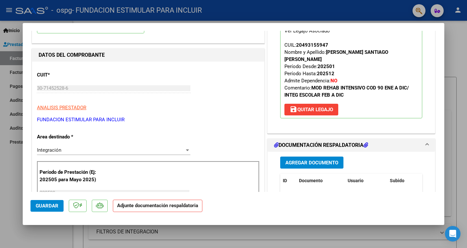
scroll to position [66, 0]
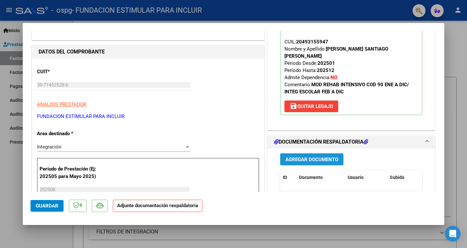
click at [303, 157] on span "Agregar Documento" at bounding box center [311, 160] width 53 height 6
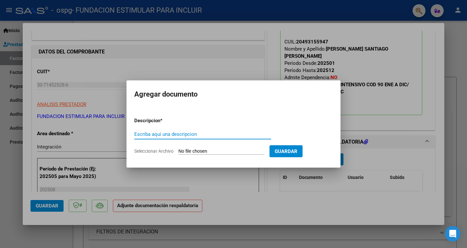
click at [203, 134] on input "Escriba aquí una descripcion" at bounding box center [202, 134] width 137 height 6
type input "PLAN E INF"
click at [202, 151] on input "Seleccionar Archivo" at bounding box center [221, 151] width 86 height 6
type input "C:\fakepath\[PERSON_NAME] [PERSON_NAME].pdf"
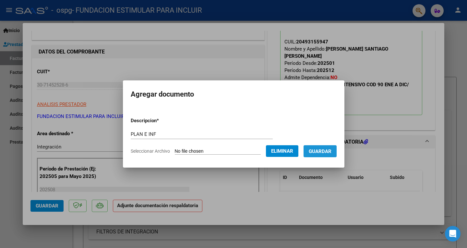
click at [328, 150] on span "Guardar" at bounding box center [320, 151] width 23 height 6
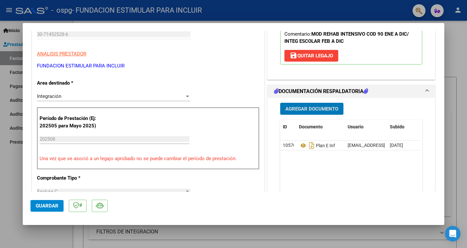
scroll to position [126, 0]
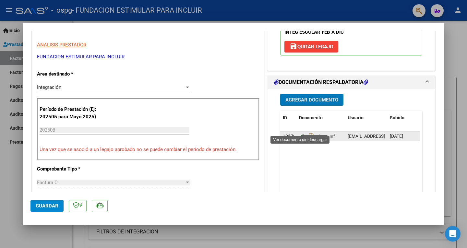
click at [300, 133] on icon at bounding box center [303, 137] width 8 height 8
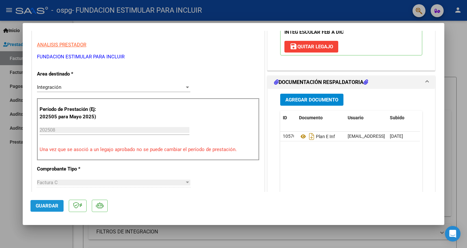
click at [55, 207] on span "Guardar" at bounding box center [47, 206] width 23 height 6
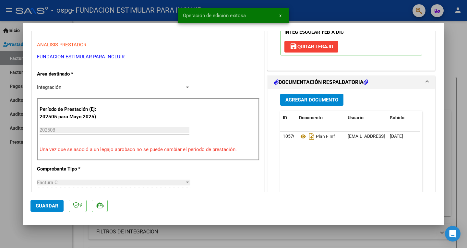
click at [13, 210] on div at bounding box center [233, 124] width 467 height 248
type input "$ 0,00"
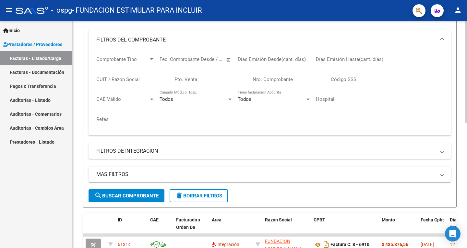
scroll to position [0, 0]
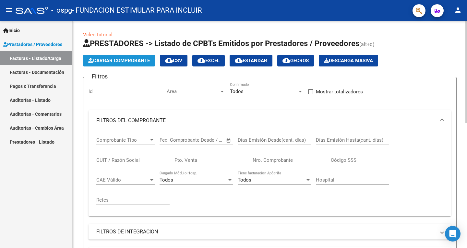
click at [133, 59] on span "Cargar Comprobante" at bounding box center [119, 61] width 62 height 6
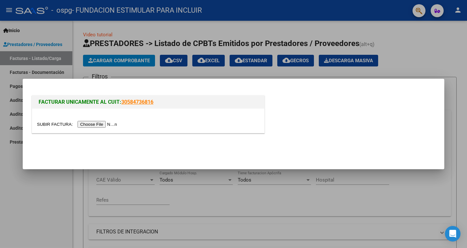
click at [108, 124] on input "file" at bounding box center [78, 124] width 82 height 7
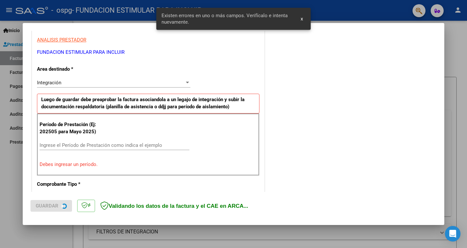
scroll to position [145, 0]
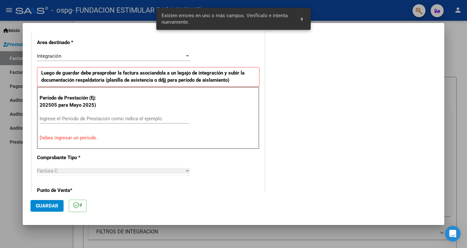
click at [97, 122] on div "Ingrese el Período de Prestación como indica el ejemplo" at bounding box center [115, 119] width 150 height 10
click at [96, 118] on input "Ingrese el Período de Prestación como indica el ejemplo" at bounding box center [115, 119] width 150 height 6
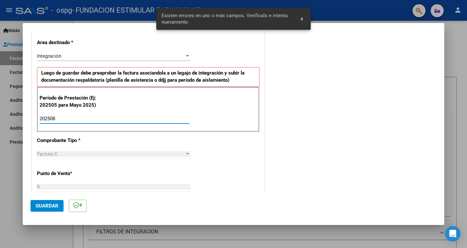
click at [96, 118] on input "202508" at bounding box center [115, 119] width 150 height 6
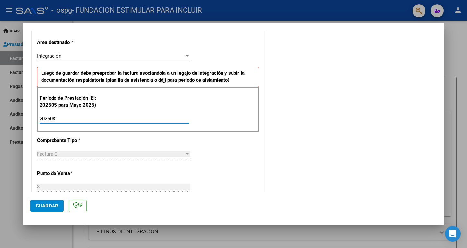
type input "202508"
click at [254, 155] on div "CUIT * 30-71452528-6 Ingresar CUIT ANALISIS PRESTADOR FUNDACION ESTIMULAR PARA …" at bounding box center [148, 211] width 232 height 488
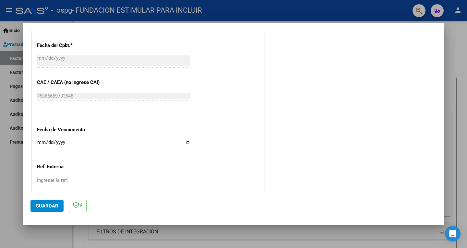
scroll to position [374, 0]
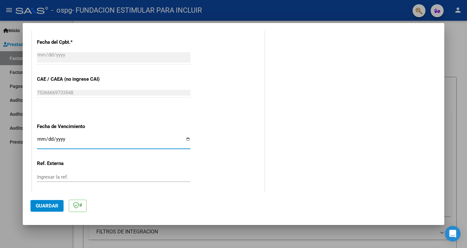
click at [40, 139] on input "Ingresar la fecha" at bounding box center [113, 141] width 153 height 10
type input "[DATE]"
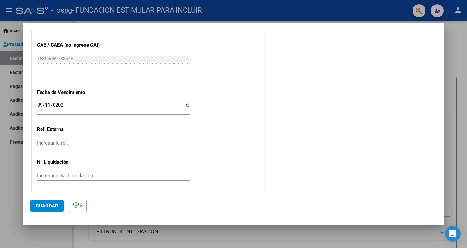
scroll to position [408, 0]
click at [50, 204] on span "Guardar" at bounding box center [47, 206] width 23 height 6
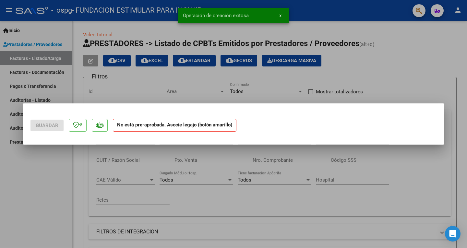
scroll to position [0, 0]
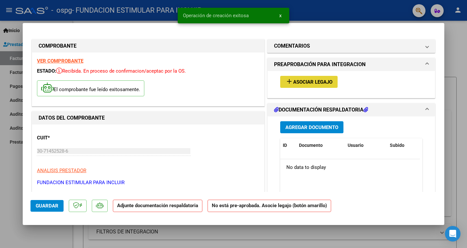
click at [307, 80] on span "Asociar Legajo" at bounding box center [312, 82] width 39 height 6
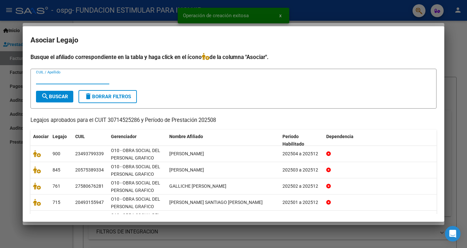
click at [307, 80] on div "CUIL / Apellido" at bounding box center [233, 82] width 395 height 16
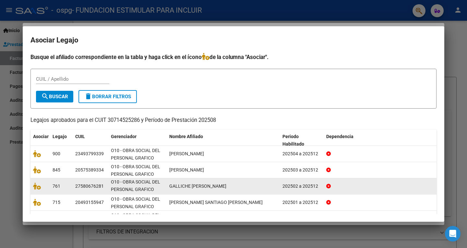
scroll to position [36, 0]
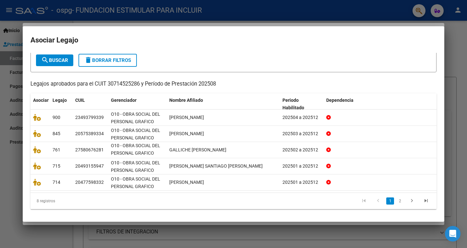
click at [223, 194] on div "8 registros 1 2" at bounding box center [233, 201] width 406 height 16
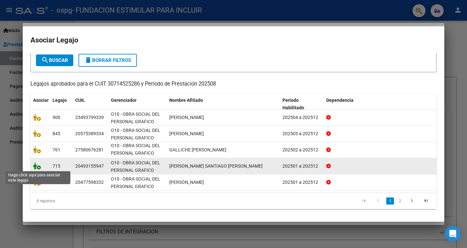
click at [39, 167] on icon at bounding box center [37, 165] width 8 height 7
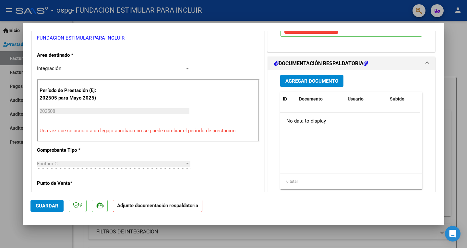
scroll to position [146, 0]
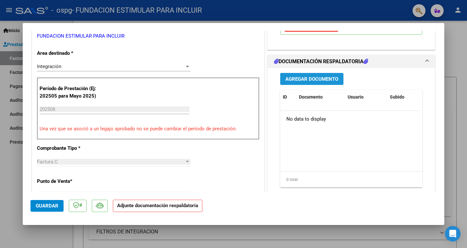
click at [320, 76] on span "Agregar Documento" at bounding box center [311, 79] width 53 height 6
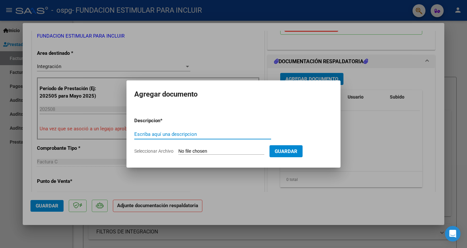
click at [182, 133] on input "Escriba aquí una descripcion" at bounding box center [202, 134] width 137 height 6
type input "PLAN E INF"
click at [215, 150] on input "Seleccionar Archivo" at bounding box center [221, 151] width 86 height 6
type input "C:\fakepath\[PERSON_NAME] S Grafico Saie.pdf"
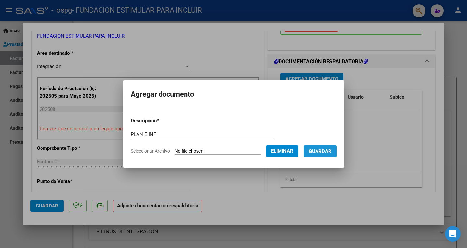
click at [327, 151] on span "Guardar" at bounding box center [320, 151] width 23 height 6
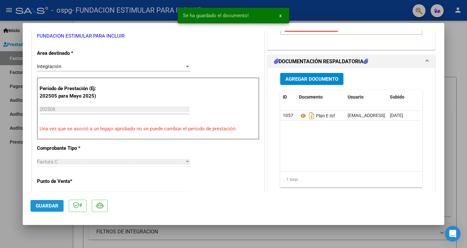
click at [52, 206] on span "Guardar" at bounding box center [47, 206] width 23 height 6
click at [22, 231] on div at bounding box center [233, 124] width 467 height 248
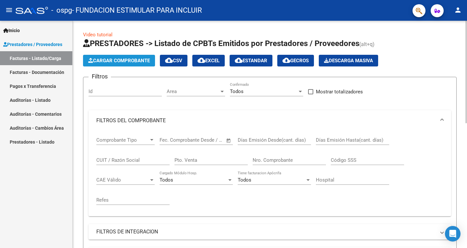
click at [140, 60] on span "Cargar Comprobante" at bounding box center [119, 61] width 62 height 6
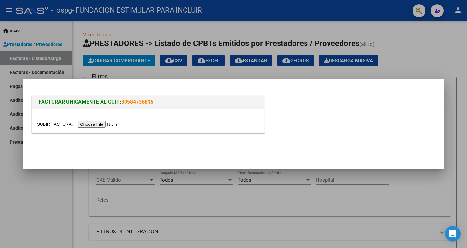
click at [98, 124] on input "file" at bounding box center [78, 124] width 82 height 7
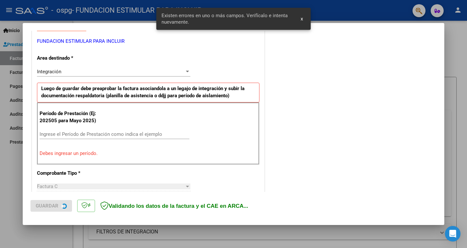
scroll to position [132, 0]
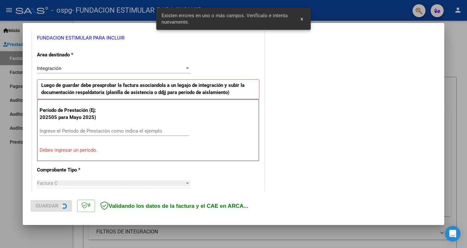
drag, startPoint x: 307, startPoint y: 125, endPoint x: 295, endPoint y: 127, distance: 11.5
click at [307, 125] on div "COMENTARIOS Comentarios del Prestador / Gerenciador:" at bounding box center [351, 196] width 170 height 580
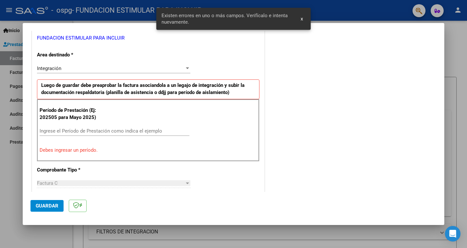
click at [163, 129] on input "Ingrese el Período de Prestación como indica el ejemplo" at bounding box center [115, 131] width 150 height 6
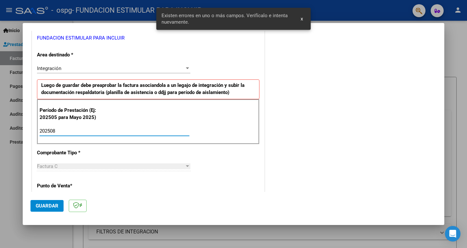
type input "202508"
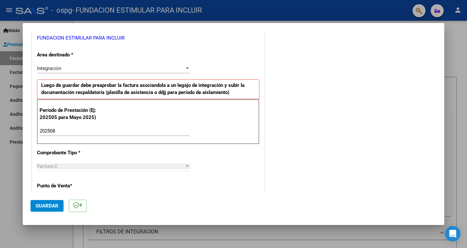
click at [287, 134] on div "COMENTARIOS Comentarios del Prestador / Gerenciador:" at bounding box center [351, 187] width 170 height 563
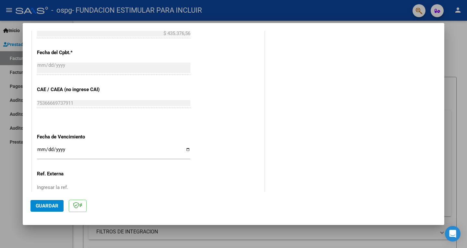
scroll to position [372, 0]
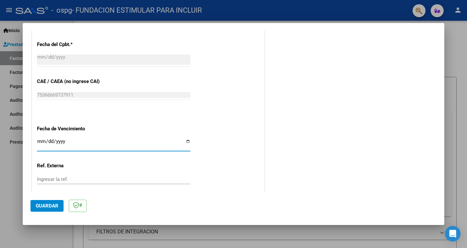
click at [40, 139] on input "Ingresar la fecha" at bounding box center [113, 144] width 153 height 10
type input "[DATE]"
click at [50, 139] on input "[DATE]" at bounding box center [113, 144] width 153 height 10
type input "[DATE]"
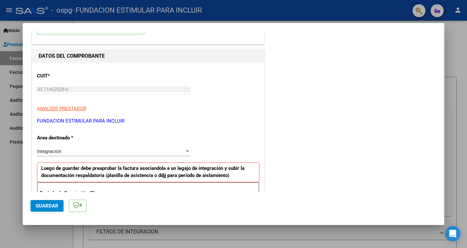
scroll to position [0, 0]
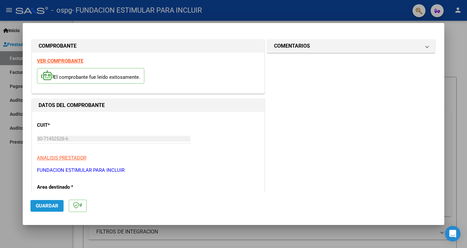
click at [51, 205] on span "Guardar" at bounding box center [47, 206] width 23 height 6
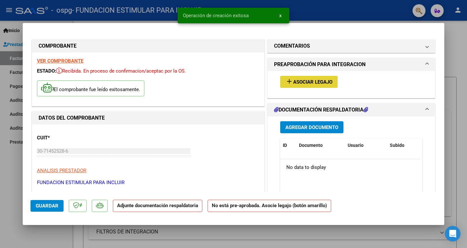
click at [317, 81] on span "Asociar Legajo" at bounding box center [312, 82] width 39 height 6
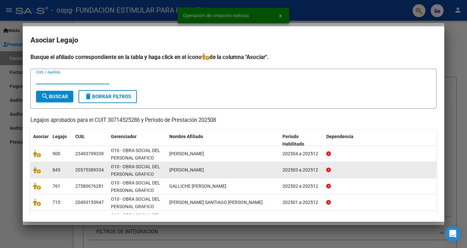
scroll to position [36, 0]
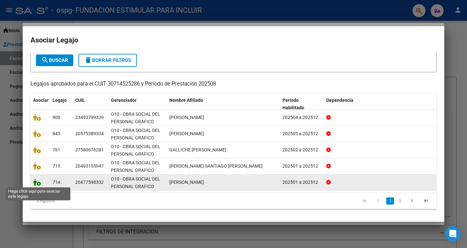
click at [38, 182] on icon at bounding box center [37, 182] width 8 height 7
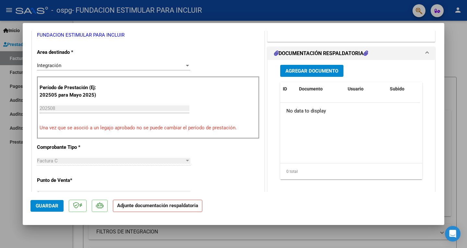
scroll to position [145, 0]
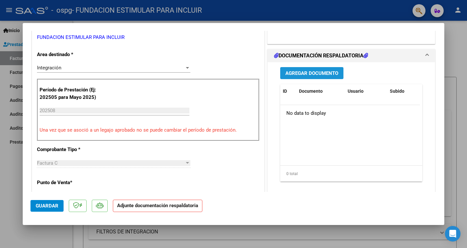
click at [322, 75] on span "Agregar Documento" at bounding box center [311, 73] width 53 height 6
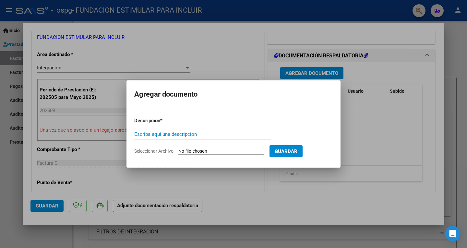
click at [194, 131] on input "Escriba aquí una descripcion" at bounding box center [202, 134] width 137 height 6
type input "PLAN E INF"
click at [213, 150] on input "Seleccionar Archivo" at bounding box center [221, 151] width 86 height 6
type input "C:\fakepath\[PERSON_NAME].pdf"
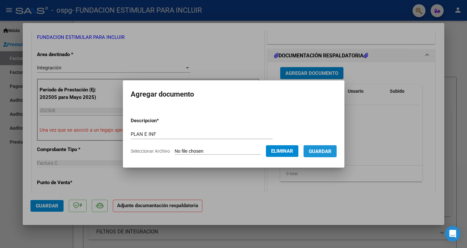
click at [326, 150] on span "Guardar" at bounding box center [320, 151] width 23 height 6
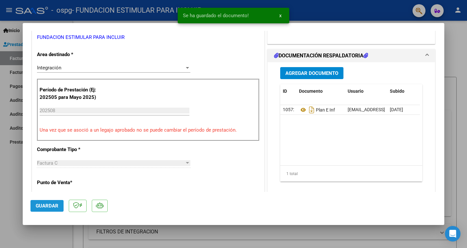
click at [46, 208] on span "Guardar" at bounding box center [47, 206] width 23 height 6
click at [9, 202] on div at bounding box center [233, 124] width 467 height 248
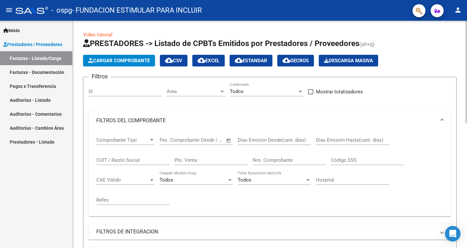
click at [129, 62] on span "Cargar Comprobante" at bounding box center [119, 61] width 62 height 6
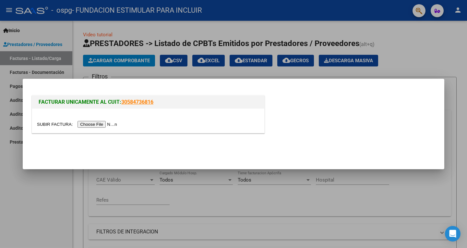
click at [107, 125] on input "file" at bounding box center [78, 124] width 82 height 7
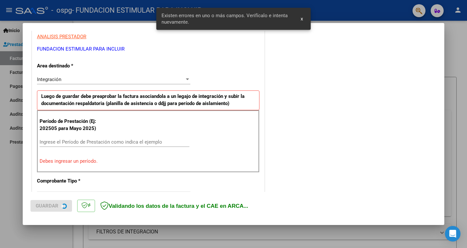
scroll to position [132, 0]
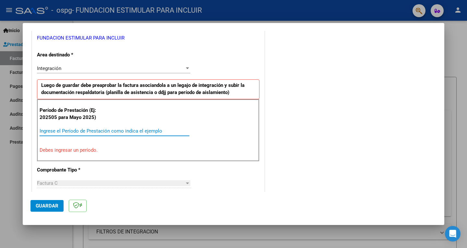
click at [87, 129] on input "Ingrese el Período de Prestación como indica el ejemplo" at bounding box center [115, 131] width 150 height 6
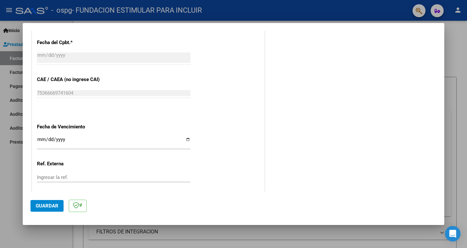
scroll to position [375, 0]
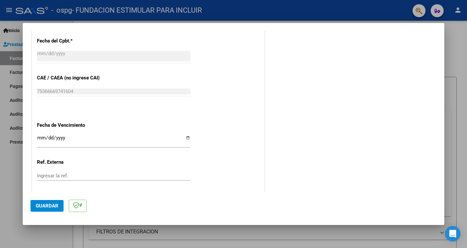
type input "202508"
click at [40, 136] on input "Ingresar la fecha" at bounding box center [113, 140] width 153 height 10
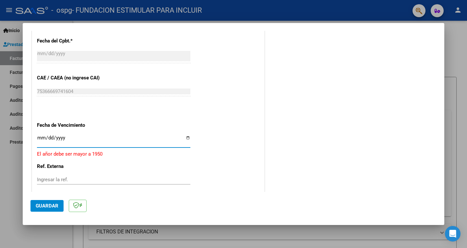
type input "0254-09-11"
type input "[DATE]"
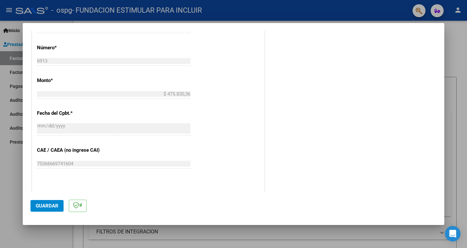
scroll to position [408, 0]
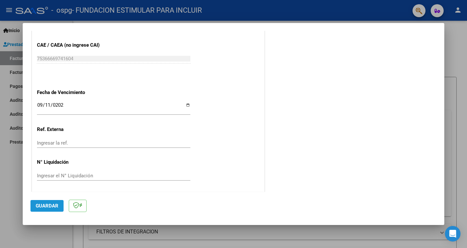
click at [51, 202] on button "Guardar" at bounding box center [46, 206] width 33 height 12
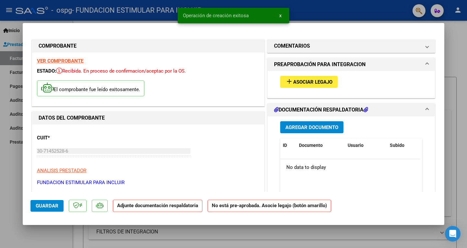
click at [51, 202] on button "Guardar" at bounding box center [46, 206] width 33 height 12
click at [304, 85] on button "add Asociar Legajo" at bounding box center [308, 82] width 57 height 12
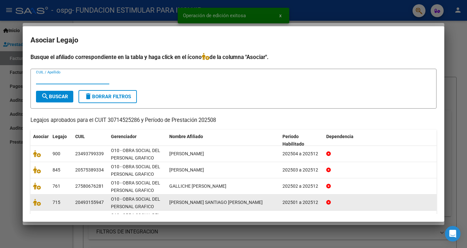
scroll to position [36, 0]
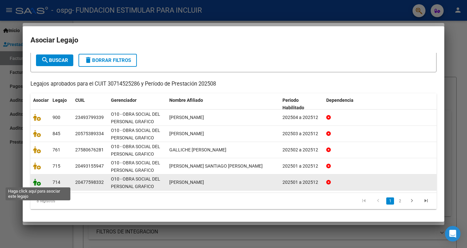
click at [39, 184] on icon at bounding box center [37, 182] width 8 height 7
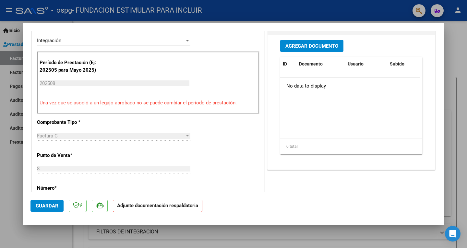
scroll to position [173, 0]
click at [312, 50] on button "Agregar Documento" at bounding box center [311, 46] width 63 height 12
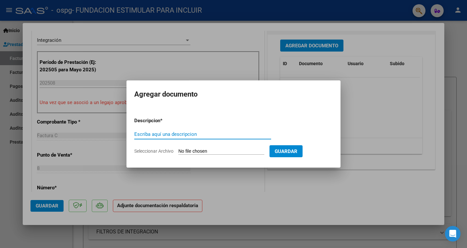
click at [179, 134] on input "Escriba aquí una descripcion" at bounding box center [202, 134] width 137 height 6
type input "PLAN E INF"
click at [217, 152] on input "Seleccionar Archivo" at bounding box center [221, 151] width 86 height 6
type input "C:\fakepath\[PERSON_NAME] T Grafico Saie.pdf"
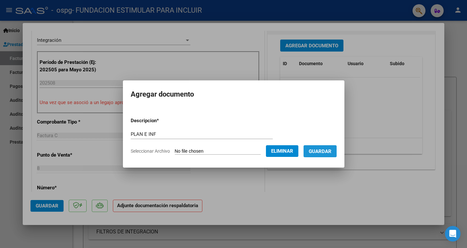
click at [330, 153] on span "Guardar" at bounding box center [320, 151] width 23 height 6
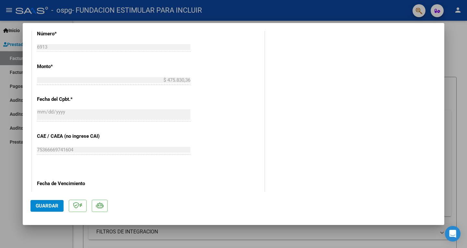
scroll to position [331, 0]
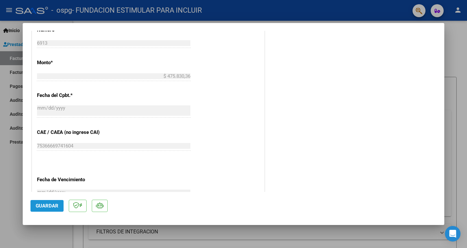
click at [45, 206] on span "Guardar" at bounding box center [47, 206] width 23 height 6
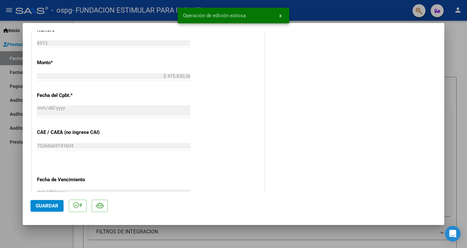
click at [15, 217] on div at bounding box center [233, 124] width 467 height 248
type input "$ 0,00"
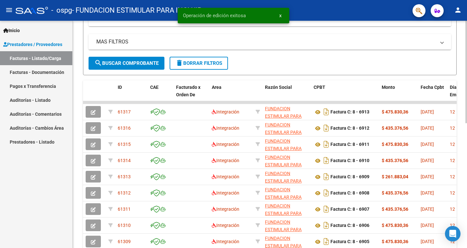
scroll to position [215, 0]
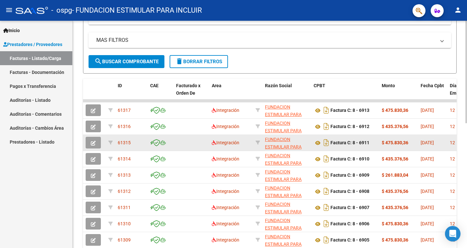
click at [362, 140] on div "Factura C: 8 - 6911" at bounding box center [344, 142] width 63 height 10
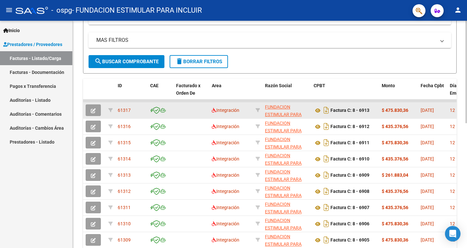
scroll to position [0, 0]
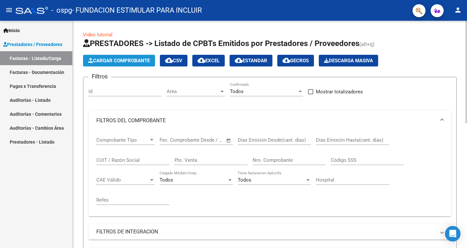
click at [132, 59] on span "Cargar Comprobante" at bounding box center [119, 61] width 62 height 6
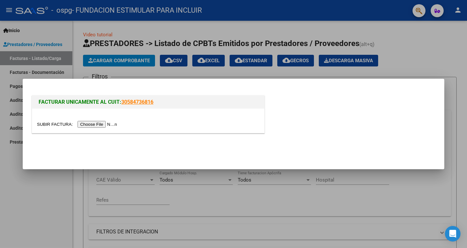
click at [106, 125] on input "file" at bounding box center [78, 124] width 82 height 7
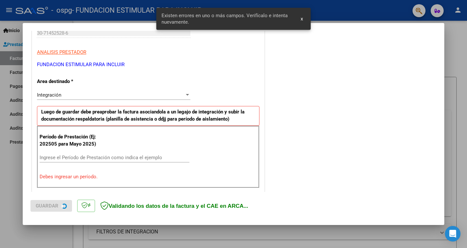
scroll to position [132, 0]
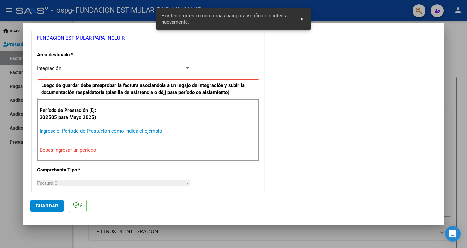
click at [84, 131] on input "Ingrese el Período de Prestación como indica el ejemplo" at bounding box center [115, 131] width 150 height 6
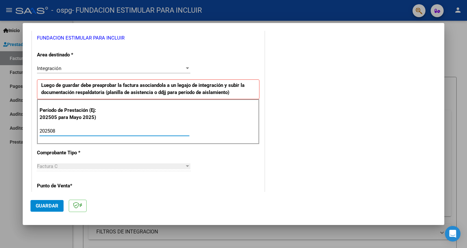
type input "202508"
click at [276, 150] on div "COMENTARIOS Comentarios del Prestador / Gerenciador:" at bounding box center [351, 187] width 170 height 563
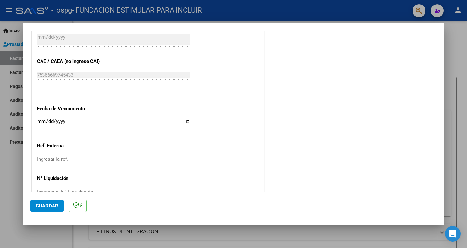
scroll to position [393, 0]
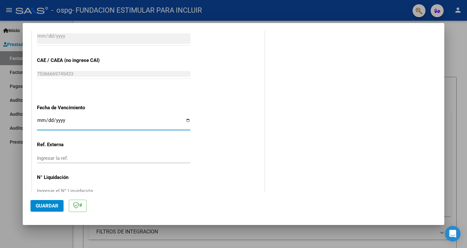
click at [39, 119] on input "Ingresar la fecha" at bounding box center [113, 123] width 153 height 10
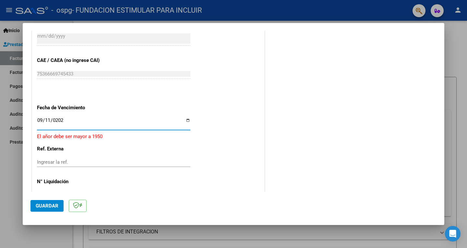
type input "[DATE]"
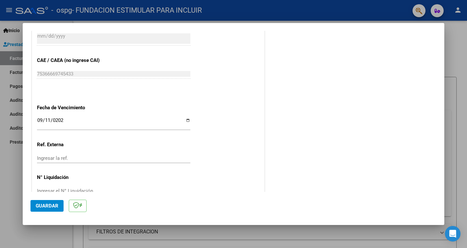
click at [49, 205] on span "Guardar" at bounding box center [47, 206] width 23 height 6
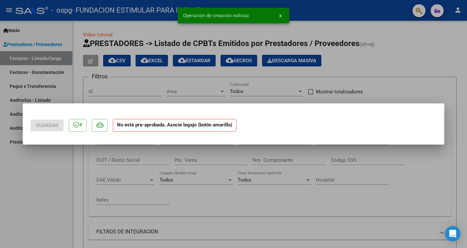
scroll to position [0, 0]
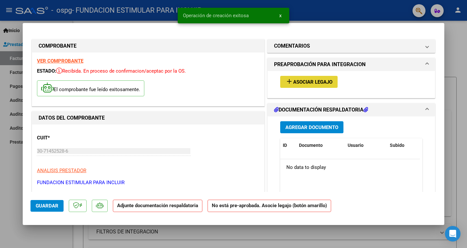
click at [316, 82] on span "Asociar Legajo" at bounding box center [312, 82] width 39 height 6
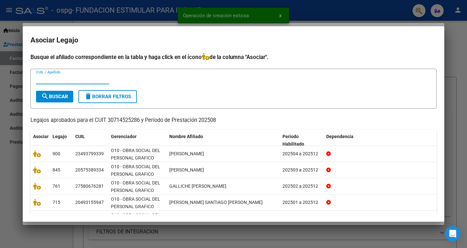
scroll to position [36, 0]
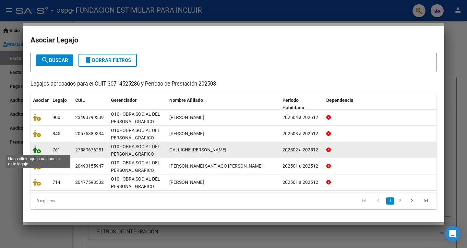
click at [38, 150] on icon at bounding box center [37, 149] width 8 height 7
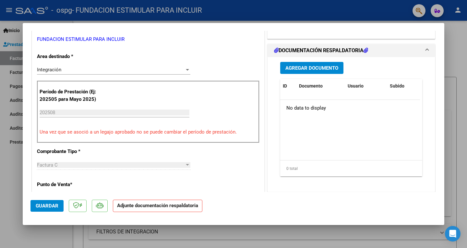
scroll to position [143, 0]
click at [321, 72] on button "Agregar Documento" at bounding box center [311, 68] width 63 height 12
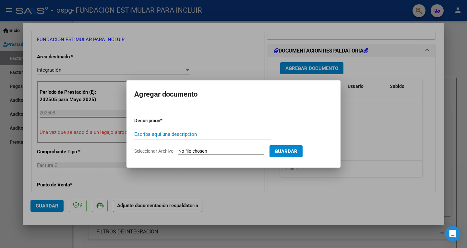
click at [182, 134] on input "Escriba aquí una descripcion" at bounding box center [202, 134] width 137 height 6
type input "PLAN E INF"
click at [215, 150] on input "Seleccionar Archivo" at bounding box center [221, 151] width 86 height 6
type input "C:\fakepath\Galiche Grafico.pdf"
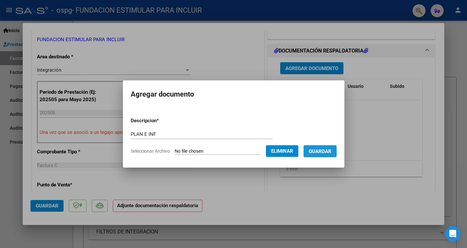
click at [327, 155] on button "Guardar" at bounding box center [319, 151] width 33 height 12
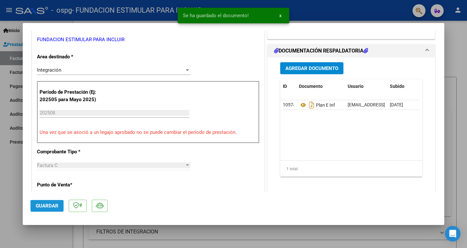
click at [53, 206] on span "Guardar" at bounding box center [47, 206] width 23 height 6
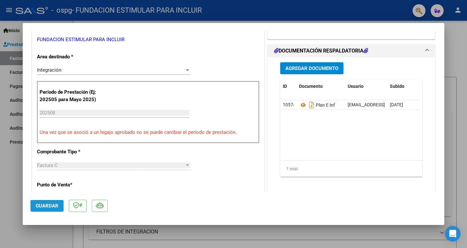
click at [47, 204] on span "Guardar" at bounding box center [47, 206] width 23 height 6
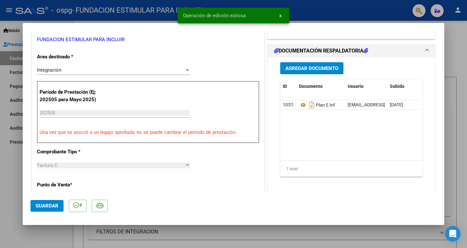
click at [17, 194] on div at bounding box center [233, 124] width 467 height 248
type input "$ 0,00"
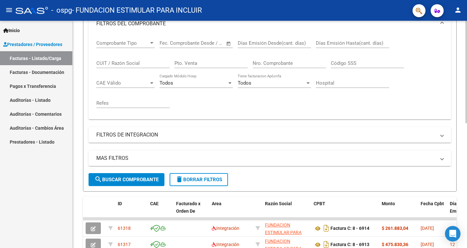
scroll to position [0, 0]
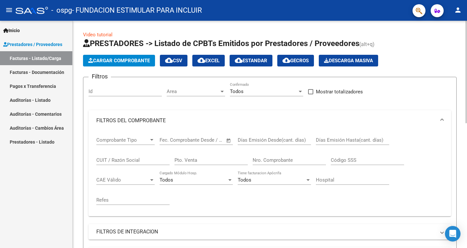
click at [137, 60] on span "Cargar Comprobante" at bounding box center [119, 61] width 62 height 6
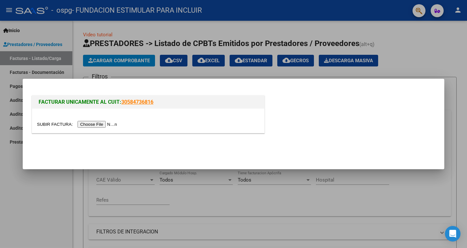
click at [106, 125] on input "file" at bounding box center [78, 124] width 82 height 7
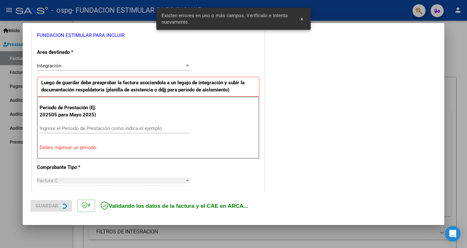
scroll to position [145, 0]
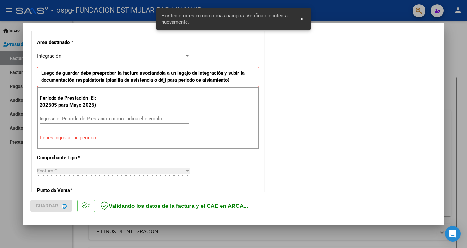
click at [77, 117] on input "Ingrese el Período de Prestación como indica el ejemplo" at bounding box center [115, 119] width 150 height 6
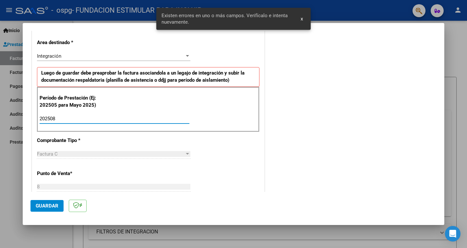
type input "202508"
click at [266, 164] on div "COMENTARIOS Comentarios del Prestador / Gerenciador:" at bounding box center [351, 174] width 170 height 563
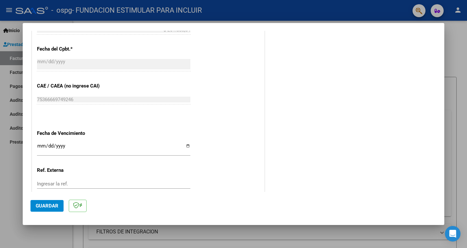
scroll to position [368, 0]
click at [41, 144] on input "Ingresar la fecha" at bounding box center [113, 148] width 153 height 10
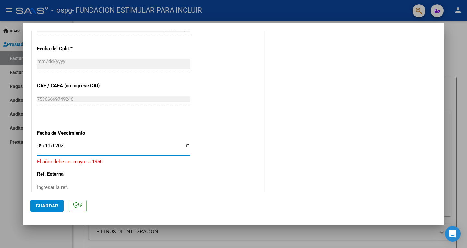
type input "[DATE]"
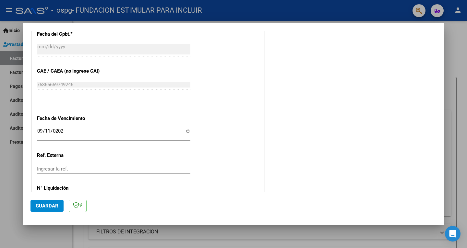
scroll to position [403, 0]
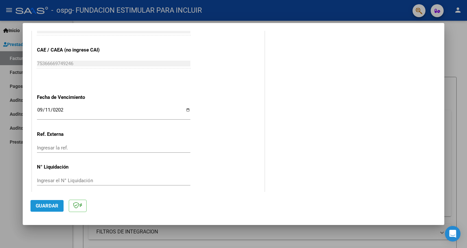
click at [50, 205] on span "Guardar" at bounding box center [47, 206] width 23 height 6
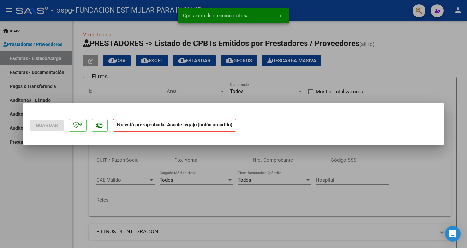
scroll to position [0, 0]
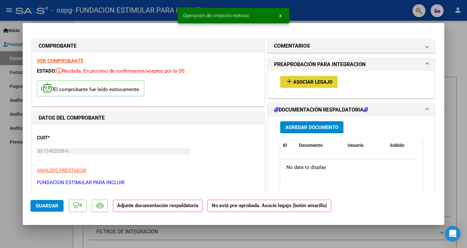
click at [306, 82] on span "Asociar Legajo" at bounding box center [312, 82] width 39 height 6
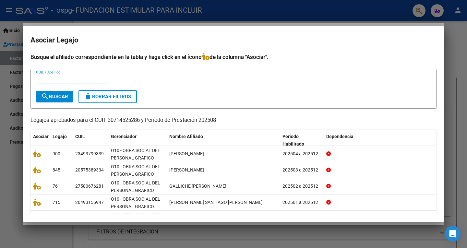
scroll to position [36, 0]
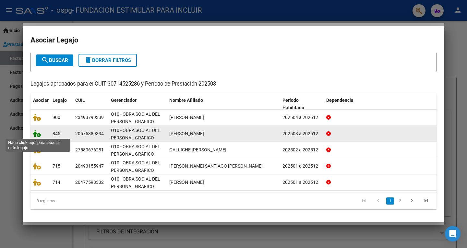
click at [38, 137] on icon at bounding box center [37, 133] width 8 height 7
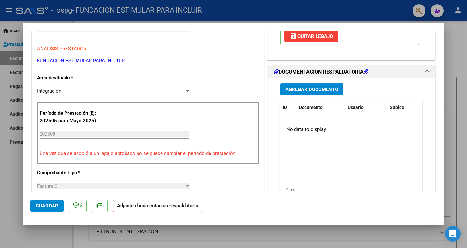
scroll to position [125, 0]
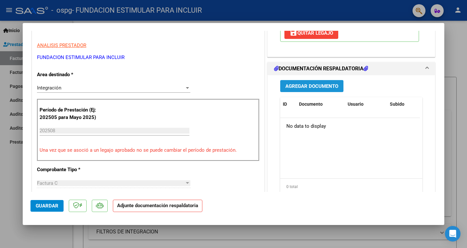
click at [319, 86] on span "Agregar Documento" at bounding box center [311, 86] width 53 height 6
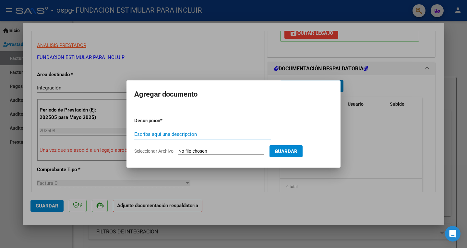
click at [175, 135] on input "Escriba aquí una descripcion" at bounding box center [202, 134] width 137 height 6
type input "PLAN E INF"
click at [208, 152] on input "Seleccionar Archivo" at bounding box center [221, 151] width 86 height 6
type input "C:\fakepath\Cabaña Grafico.pdf"
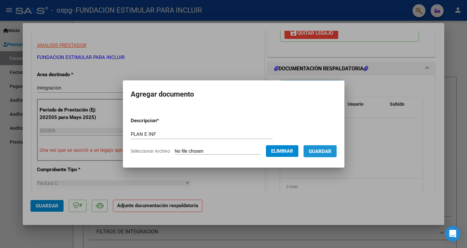
click at [327, 152] on span "Guardar" at bounding box center [320, 151] width 23 height 6
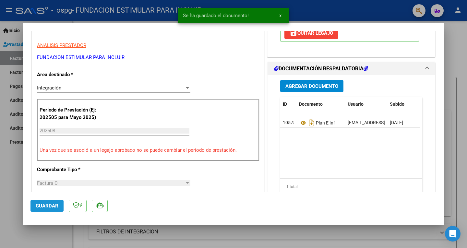
click at [52, 207] on span "Guardar" at bounding box center [47, 206] width 23 height 6
click at [7, 198] on div at bounding box center [233, 124] width 467 height 248
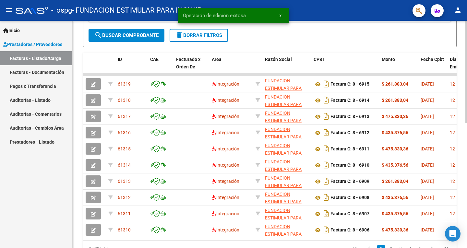
scroll to position [236, 0]
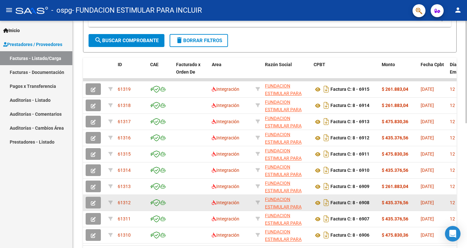
click at [217, 196] on datatable-body-cell "Integración" at bounding box center [231, 203] width 44 height 16
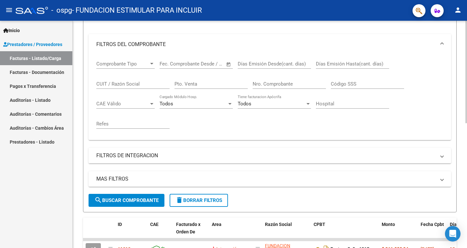
scroll to position [0, 0]
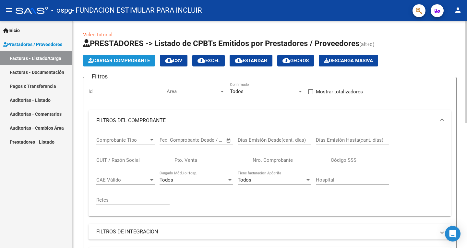
click at [136, 61] on span "Cargar Comprobante" at bounding box center [119, 61] width 62 height 6
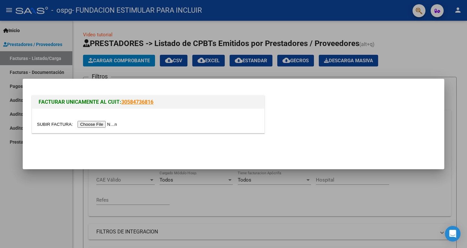
click at [97, 126] on input "file" at bounding box center [78, 124] width 82 height 7
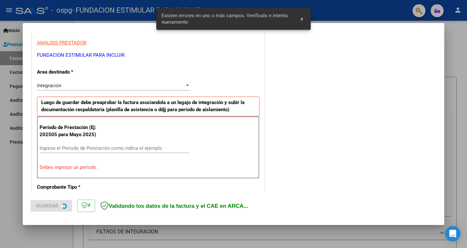
scroll to position [132, 0]
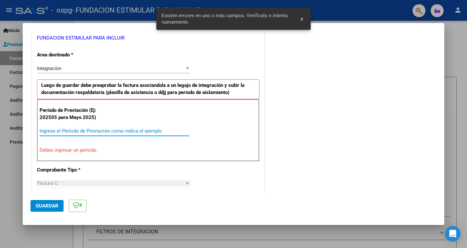
click at [77, 133] on input "Ingrese el Período de Prestación como indica el ejemplo" at bounding box center [115, 131] width 150 height 6
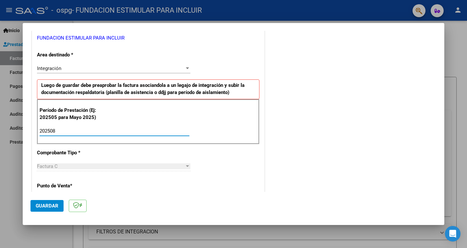
type input "202508"
click at [233, 169] on div "CUIT * 30-71452528-6 Ingresar CUIT ANALISIS PRESTADOR FUNDACION ESTIMULAR PARA …" at bounding box center [148, 224] width 232 height 488
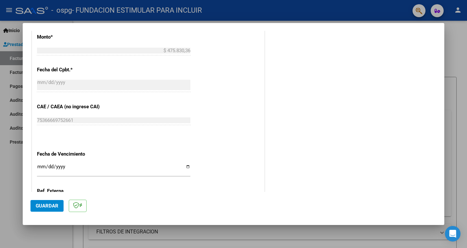
scroll to position [348, 0]
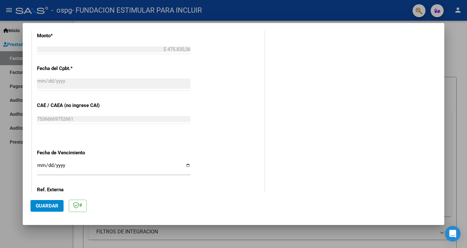
click at [40, 164] on input "Ingresar la fecha" at bounding box center [113, 168] width 153 height 10
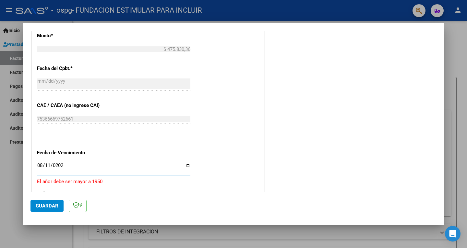
type input "[DATE]"
click at [50, 163] on input "[DATE]" at bounding box center [113, 168] width 153 height 10
type input "[DATE]"
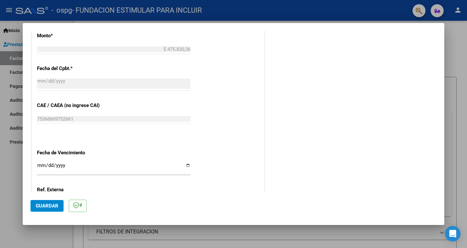
click at [254, 163] on div "CUIT * 30-71452528-6 Ingresar CUIT ANALISIS PRESTADOR FUNDACION ESTIMULAR PARA …" at bounding box center [148, 8] width 232 height 488
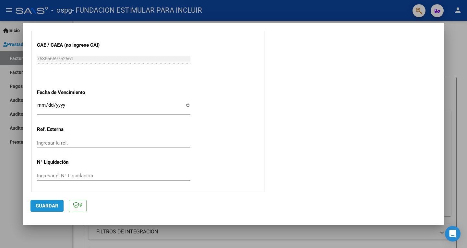
click at [50, 207] on span "Guardar" at bounding box center [47, 206] width 23 height 6
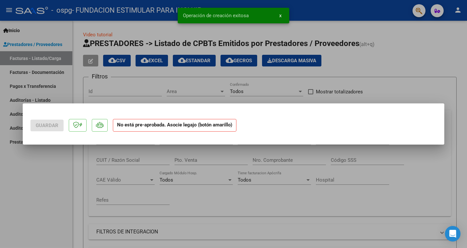
scroll to position [0, 0]
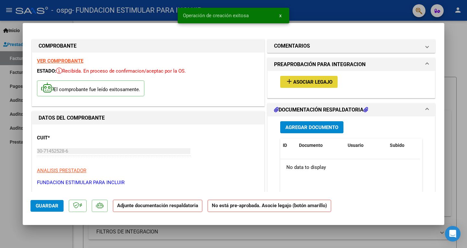
click at [303, 82] on span "Asociar Legajo" at bounding box center [312, 82] width 39 height 6
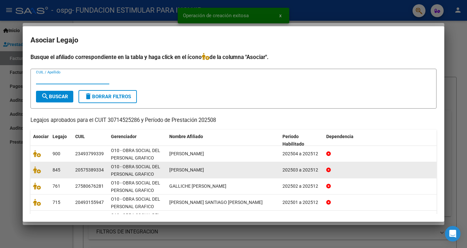
scroll to position [36, 0]
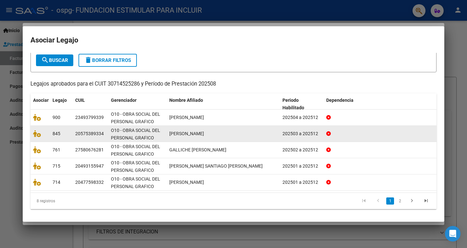
click at [207, 177] on datatable-body-cell "[PERSON_NAME]" at bounding box center [223, 182] width 113 height 16
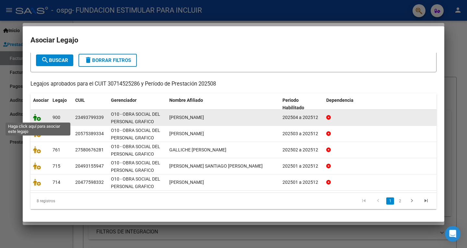
click at [38, 118] on icon at bounding box center [37, 117] width 8 height 7
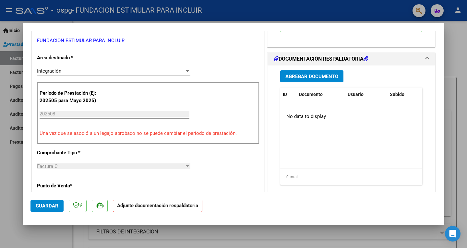
scroll to position [142, 0]
click at [317, 78] on span "Agregar Documento" at bounding box center [311, 77] width 53 height 6
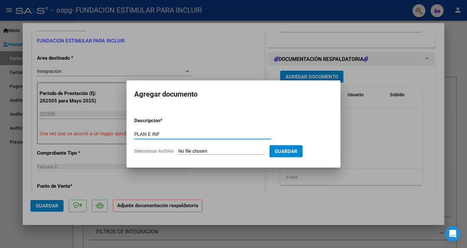
type input "PLAN E INF"
click at [216, 150] on input "Seleccionar Archivo" at bounding box center [221, 151] width 86 height 6
type input "C:\fakepath\[PERSON_NAME].pdf"
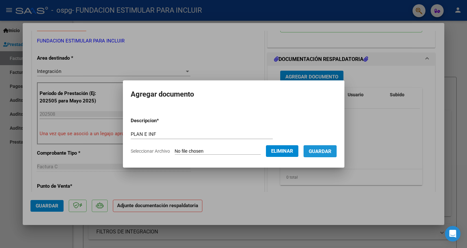
click at [331, 148] on span "Guardar" at bounding box center [320, 151] width 23 height 6
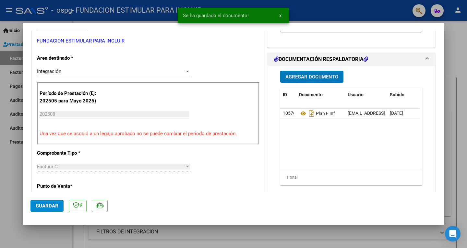
click at [53, 205] on span "Guardar" at bounding box center [47, 206] width 23 height 6
click at [50, 204] on span "Guardar" at bounding box center [47, 206] width 23 height 6
click at [43, 208] on span "Guardar" at bounding box center [47, 206] width 23 height 6
click at [8, 200] on div at bounding box center [233, 124] width 467 height 248
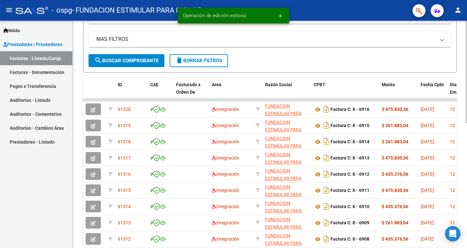
scroll to position [0, 0]
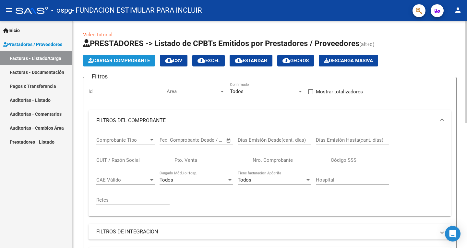
click at [137, 62] on span "Cargar Comprobante" at bounding box center [119, 61] width 62 height 6
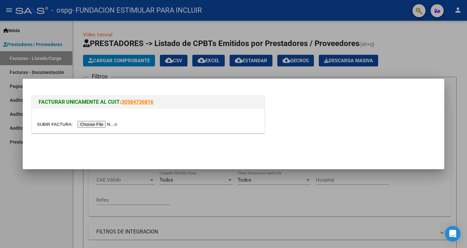
click at [107, 122] on input "file" at bounding box center [78, 124] width 82 height 7
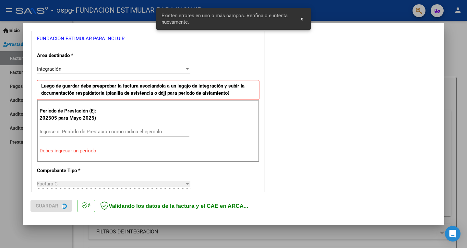
scroll to position [129, 0]
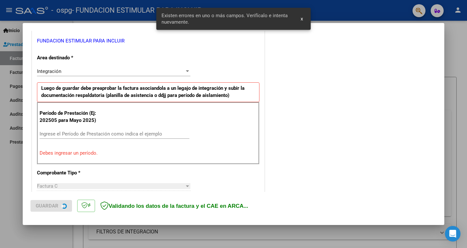
click at [100, 133] on input "Ingrese el Período de Prestación como indica el ejemplo" at bounding box center [115, 134] width 150 height 6
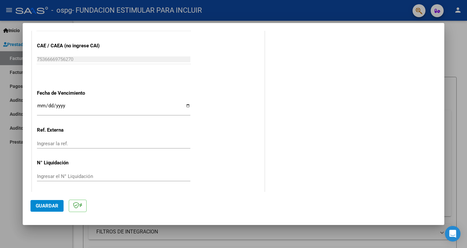
scroll to position [408, 0]
type input "202508"
click at [41, 105] on input "Ingresar la fecha" at bounding box center [113, 107] width 153 height 10
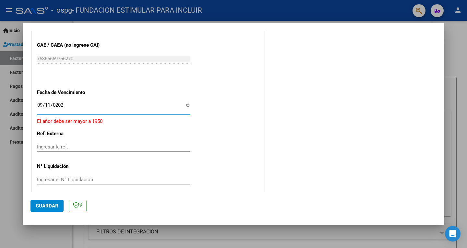
type input "[DATE]"
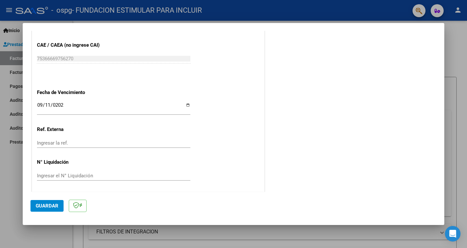
click at [51, 203] on span "Guardar" at bounding box center [47, 206] width 23 height 6
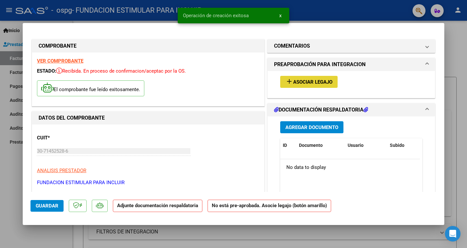
click at [300, 86] on button "add Asociar Legajo" at bounding box center [308, 82] width 57 height 12
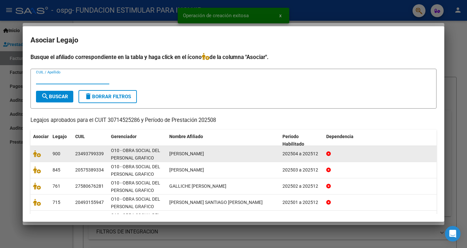
scroll to position [36, 0]
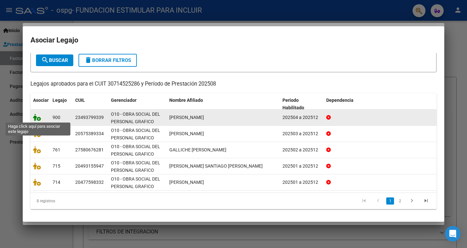
click at [39, 119] on icon at bounding box center [37, 117] width 8 height 7
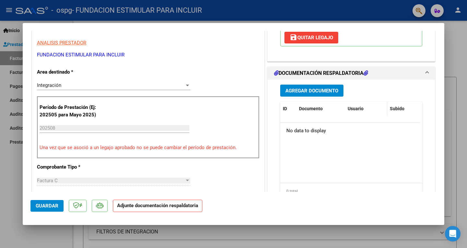
scroll to position [126, 0]
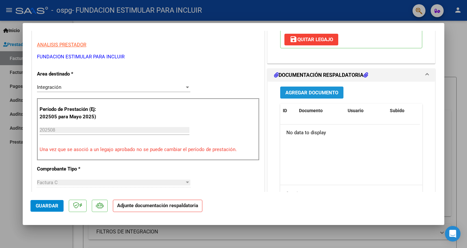
click at [326, 93] on span "Agregar Documento" at bounding box center [311, 93] width 53 height 6
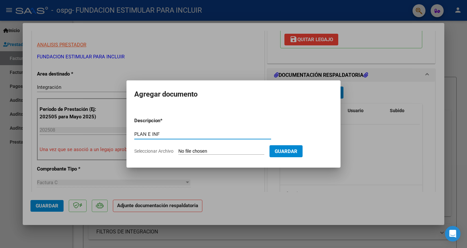
type input "PLAN E INF"
click at [299, 154] on button "Guardar" at bounding box center [285, 151] width 33 height 12
click at [216, 151] on input "Seleccionar Archivo" at bounding box center [221, 151] width 86 height 6
type input "C:\fakepath\[PERSON_NAME].pdf"
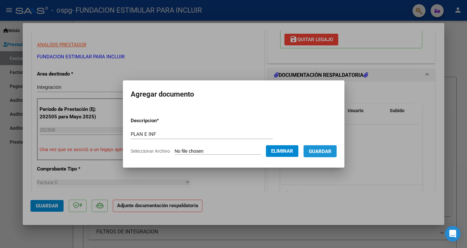
click at [331, 154] on span "Guardar" at bounding box center [320, 151] width 23 height 6
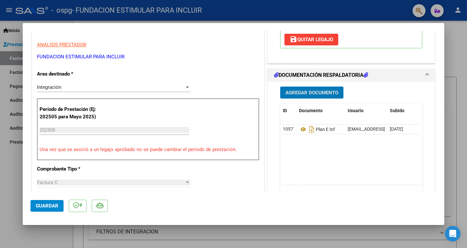
click at [331, 154] on datatable-body "10577 Plan E Inf [EMAIL_ADDRESS][DOMAIN_NAME] - - FUNDACION ESTIMULAR PARA INCL…" at bounding box center [350, 154] width 140 height 60
click at [50, 208] on span "Guardar" at bounding box center [47, 206] width 23 height 6
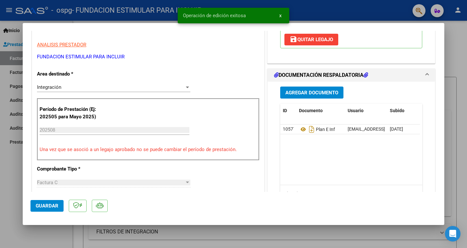
click at [50, 208] on span "Guardar" at bounding box center [47, 206] width 23 height 6
click at [14, 204] on div at bounding box center [233, 124] width 467 height 248
type input "$ 0,00"
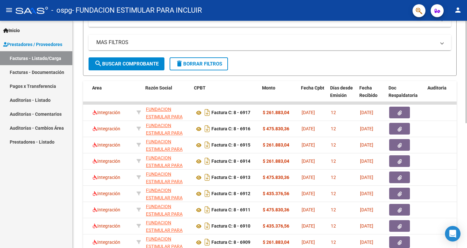
scroll to position [0, 121]
